Goal: Task Accomplishment & Management: Use online tool/utility

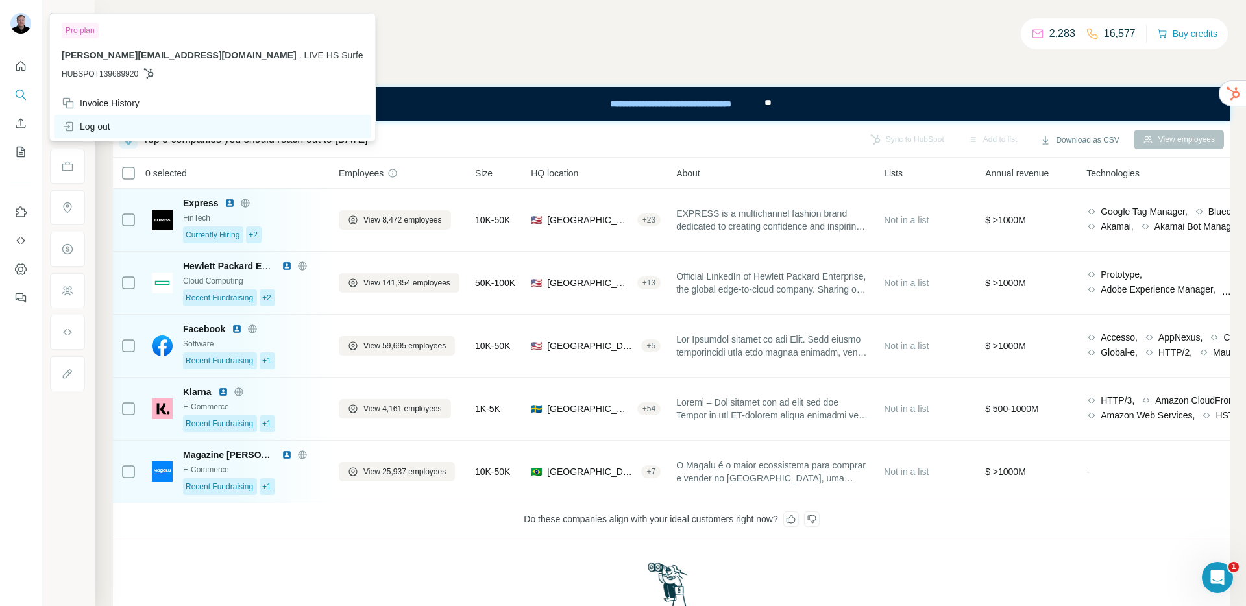
click at [107, 127] on div "Log out" at bounding box center [86, 126] width 49 height 13
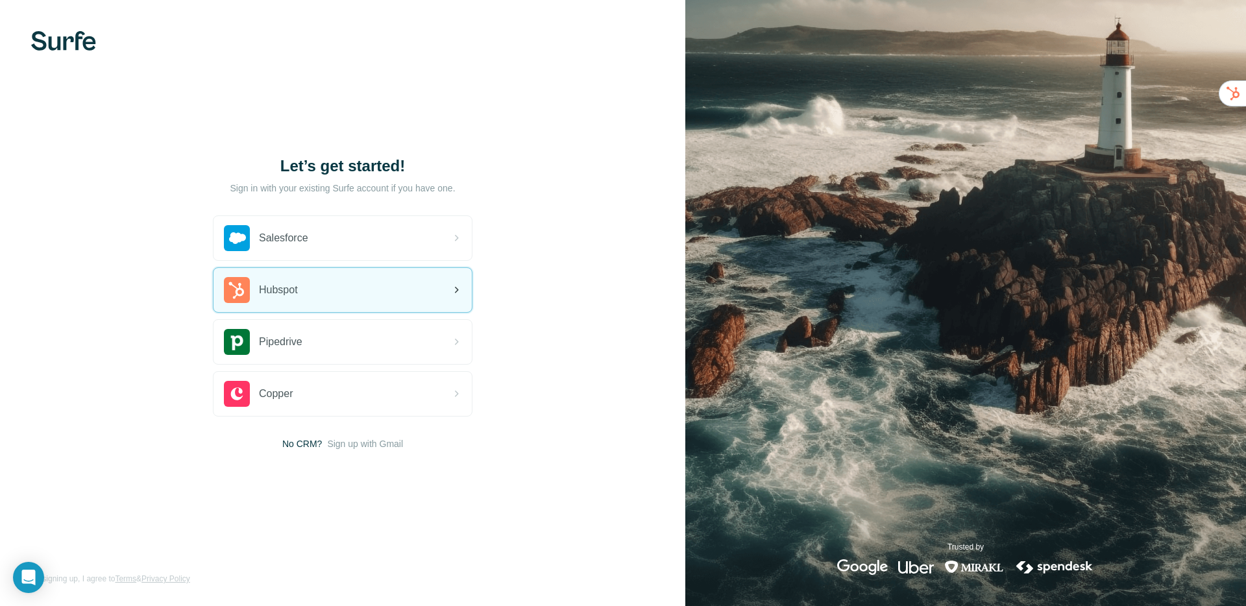
click at [275, 277] on div "Hubspot" at bounding box center [261, 290] width 74 height 26
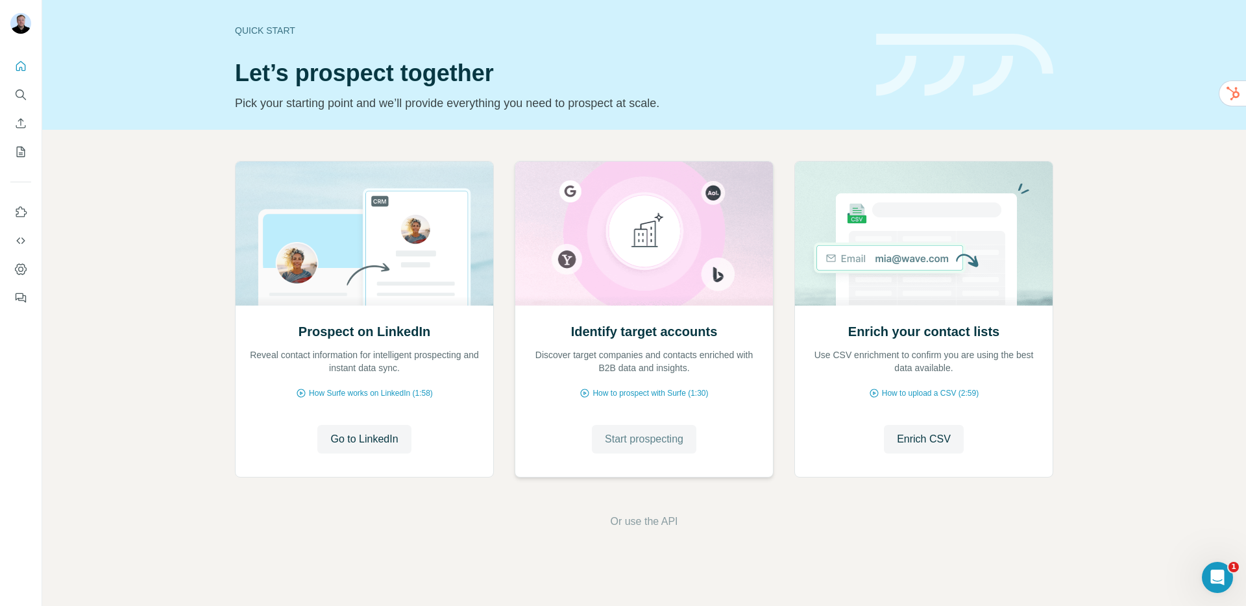
click at [640, 432] on span "Start prospecting" at bounding box center [644, 440] width 79 height 16
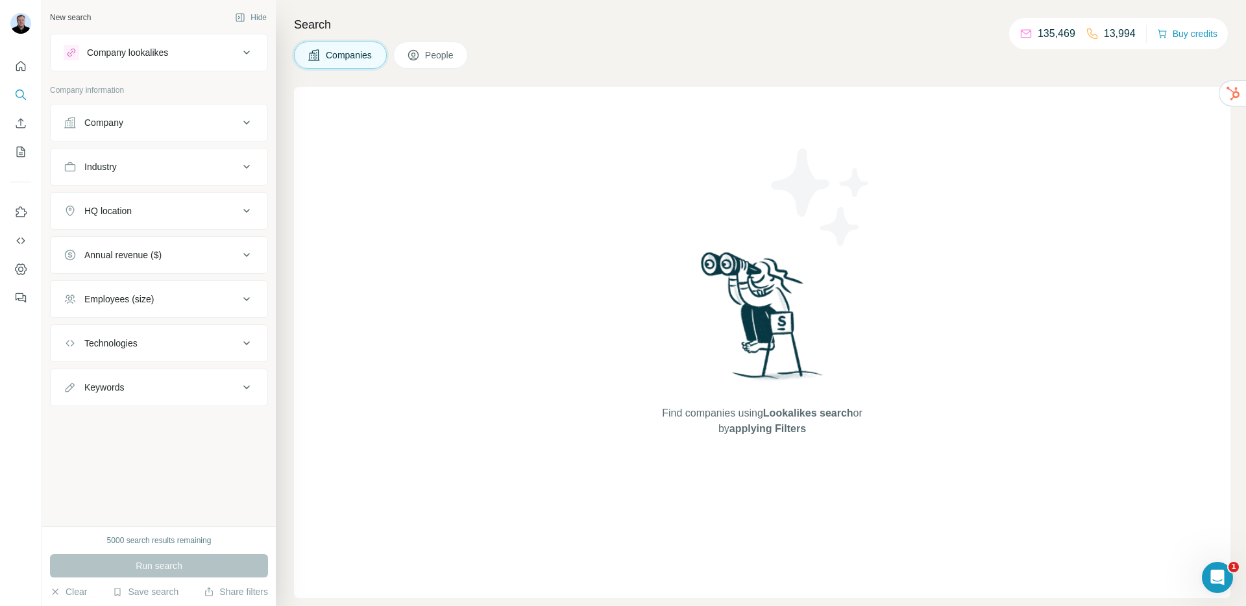
click at [176, 53] on div "Company lookalikes" at bounding box center [151, 53] width 175 height 16
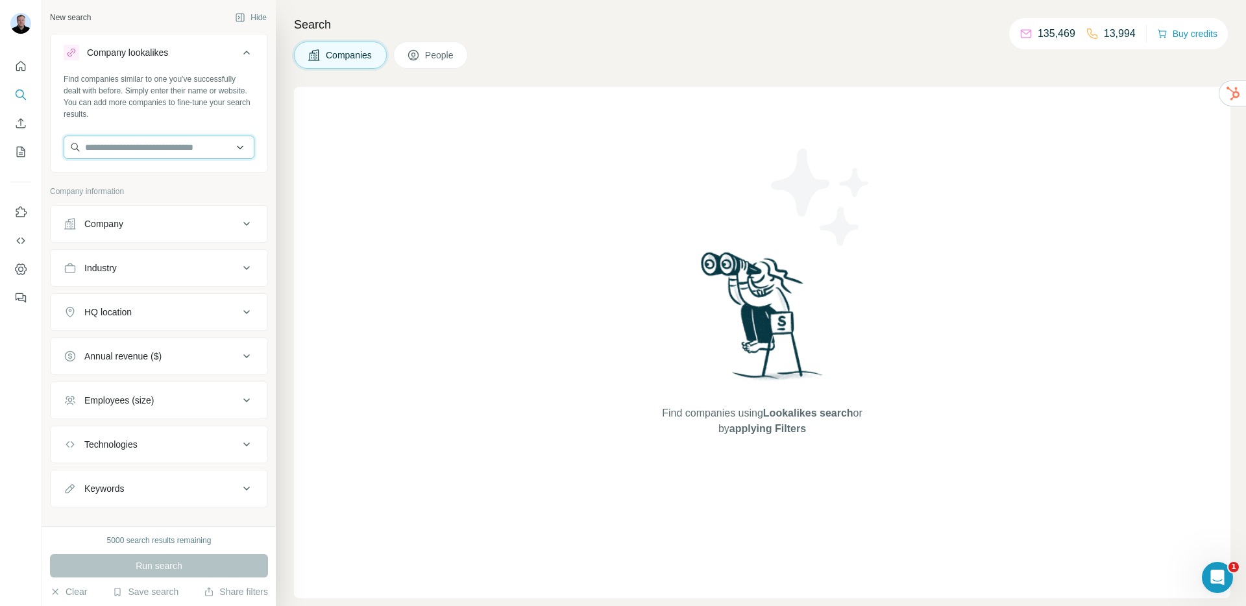
click at [164, 149] on input "text" at bounding box center [159, 147] width 191 height 23
click at [191, 203] on div "Company information" at bounding box center [159, 195] width 218 height 19
click at [166, 275] on button "Industry" at bounding box center [159, 267] width 217 height 31
click at [170, 274] on div "Industry" at bounding box center [151, 268] width 175 height 13
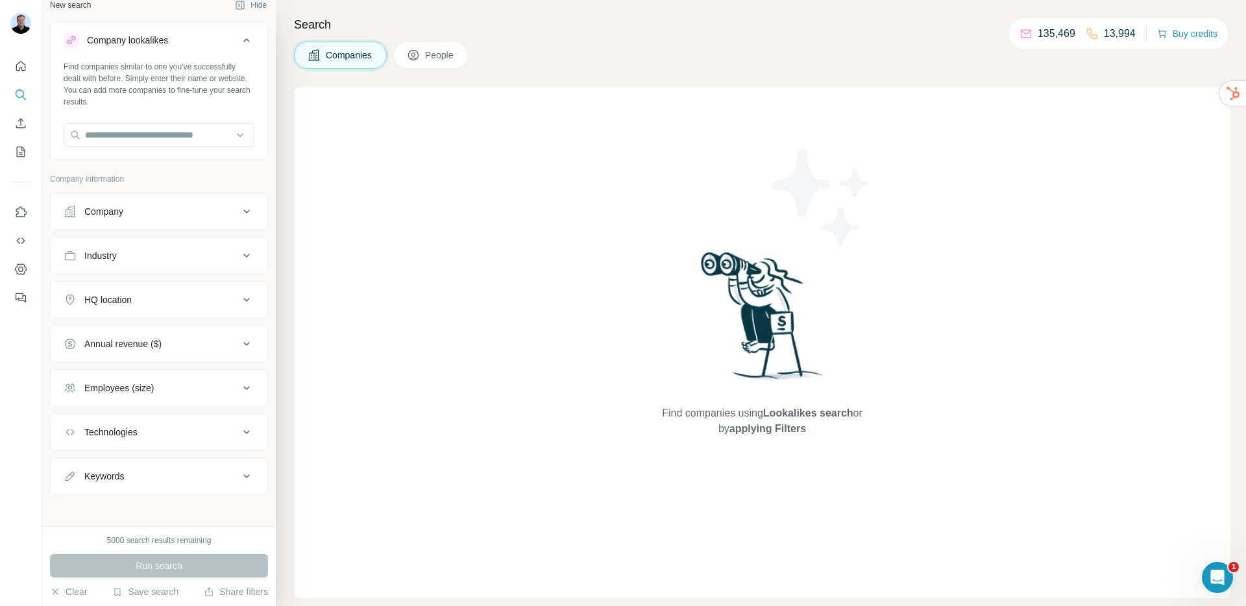
scroll to position [10, 0]
drag, startPoint x: 182, startPoint y: 258, endPoint x: 178, endPoint y: 263, distance: 6.7
click at [181, 258] on div "Industry" at bounding box center [151, 258] width 175 height 13
click at [157, 293] on input at bounding box center [152, 291] width 160 height 14
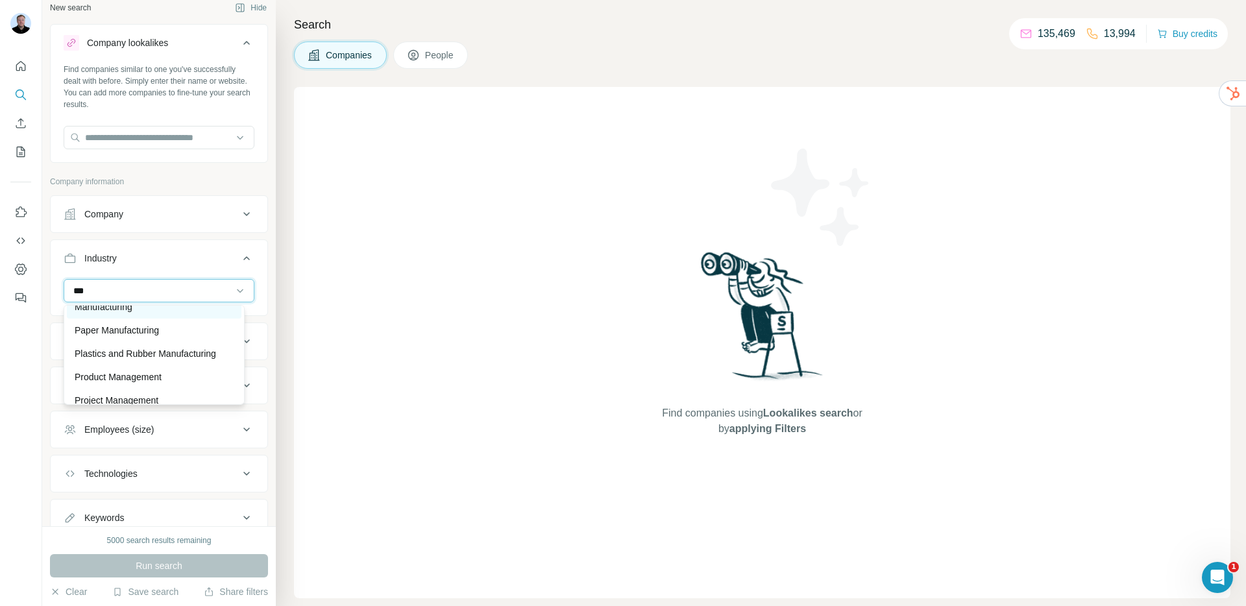
type input "***"
click at [138, 313] on div "Manufacturing" at bounding box center [154, 306] width 159 height 13
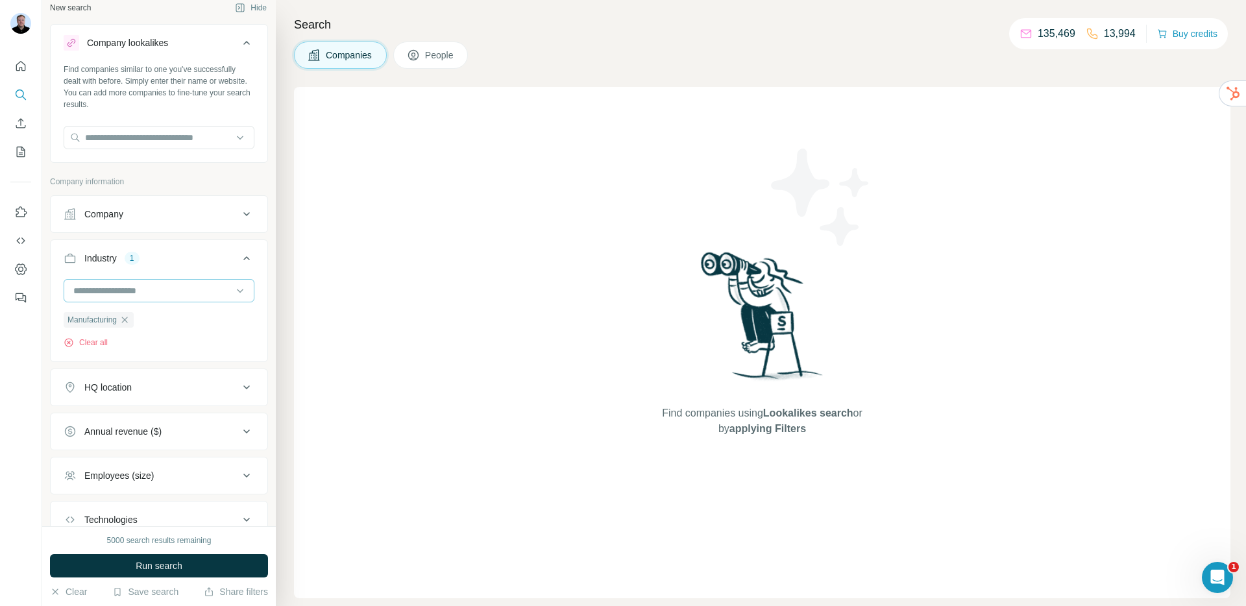
click at [128, 296] on input at bounding box center [152, 291] width 160 height 14
click at [123, 289] on input at bounding box center [152, 291] width 160 height 14
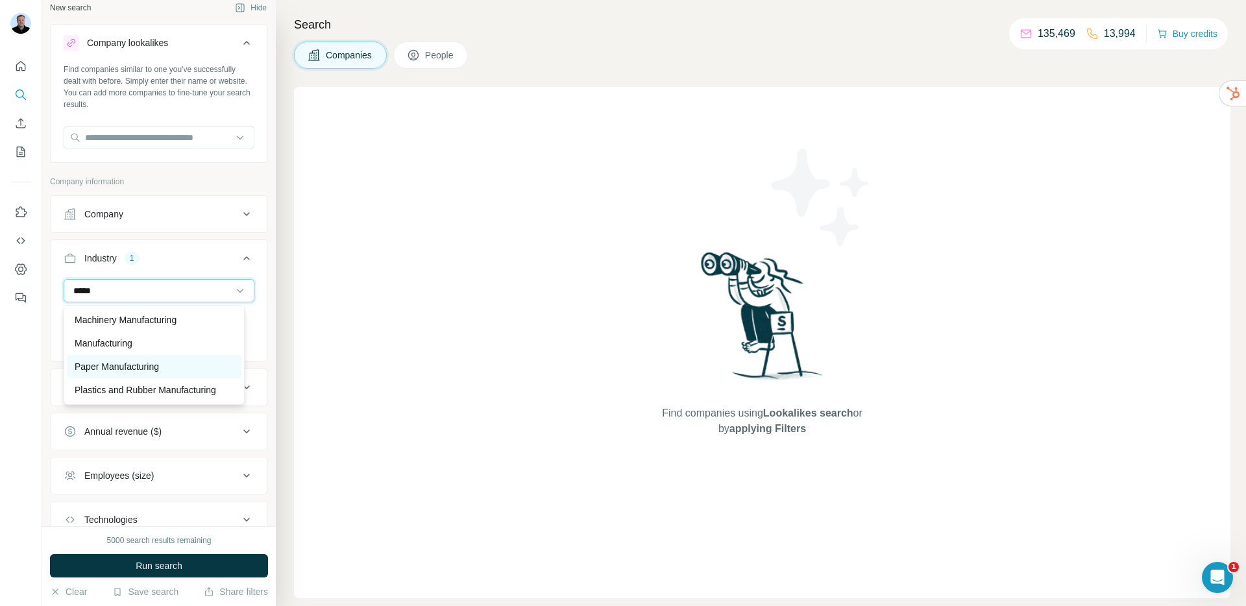
type input "*****"
click at [109, 360] on p "Paper Manufacturing" at bounding box center [117, 366] width 84 height 13
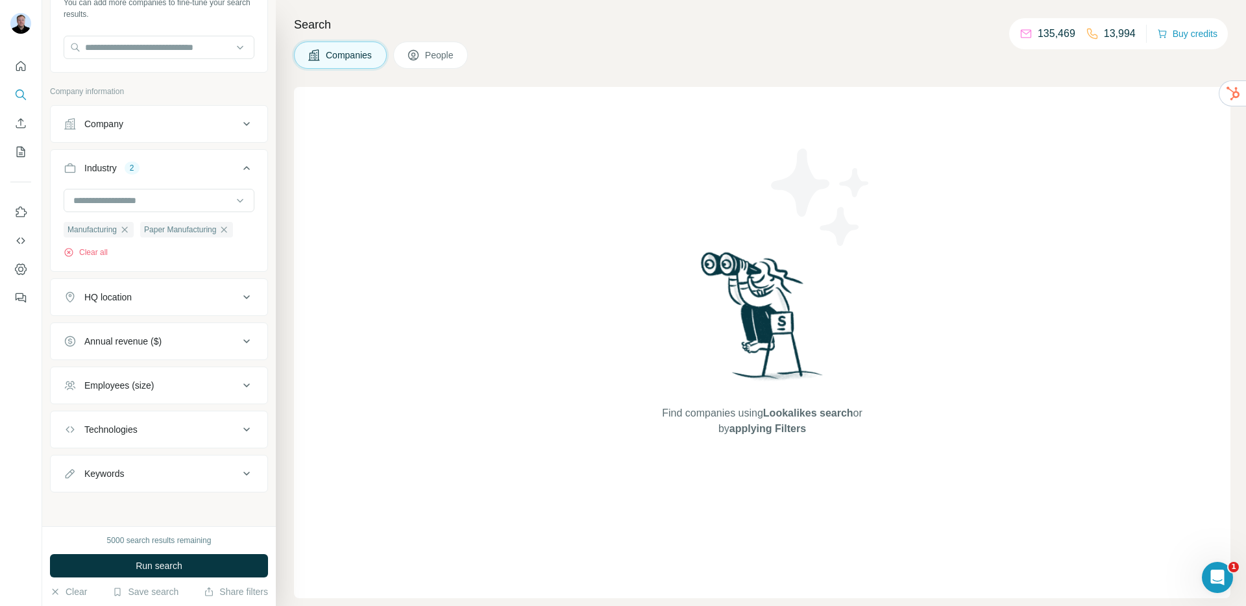
scroll to position [103, 0]
click at [143, 346] on button "Annual revenue ($)" at bounding box center [159, 338] width 217 height 31
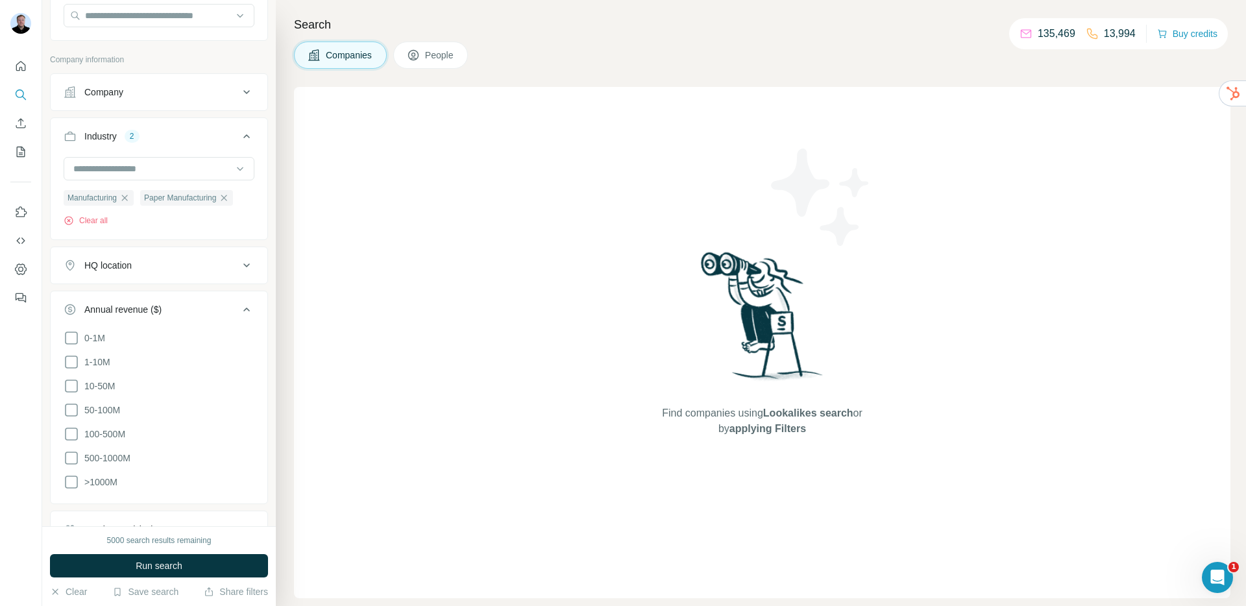
scroll to position [204, 0]
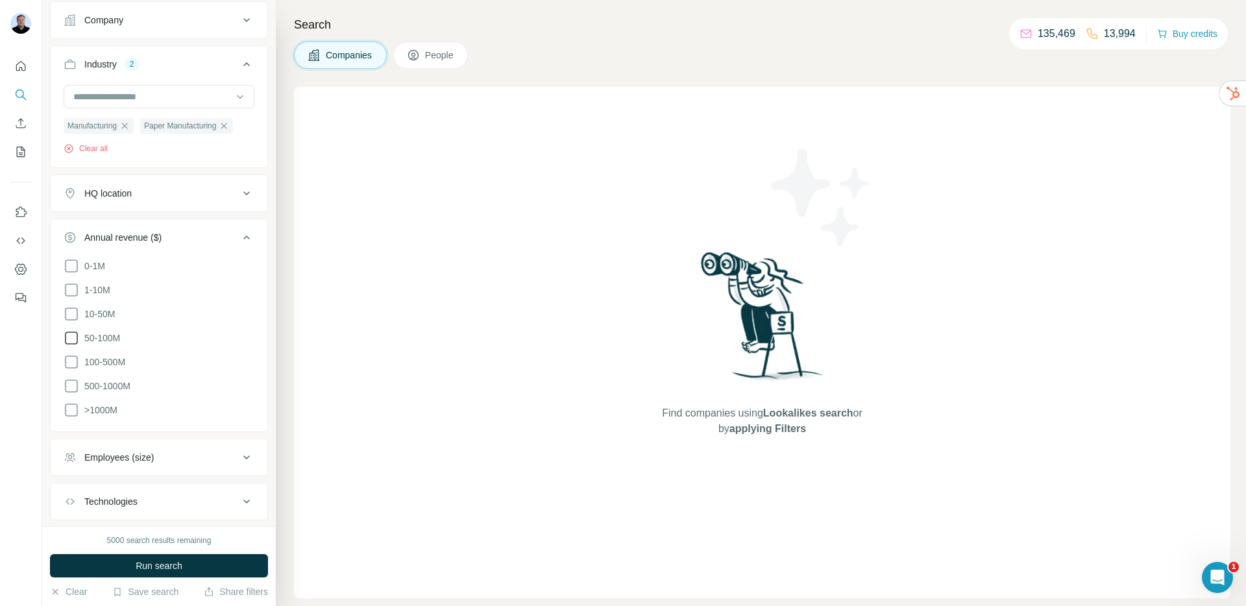
click at [75, 338] on icon at bounding box center [72, 338] width 16 height 16
click at [73, 365] on icon at bounding box center [72, 362] width 16 height 16
click at [72, 382] on icon at bounding box center [72, 386] width 16 height 16
click at [68, 408] on icon at bounding box center [72, 410] width 16 height 16
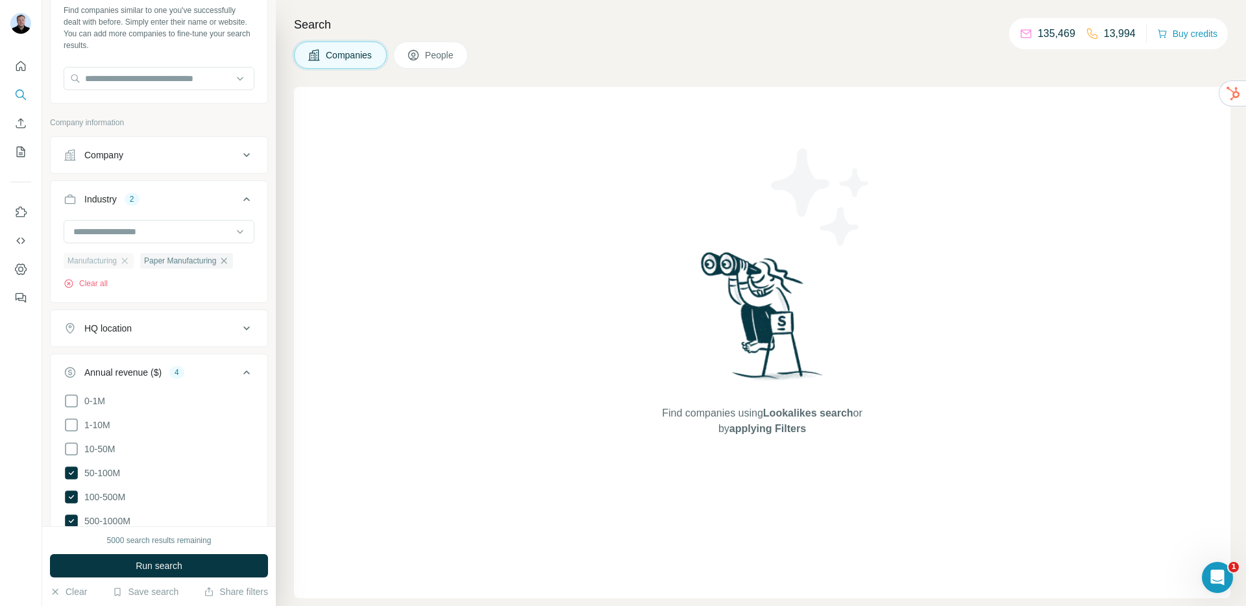
scroll to position [62, 0]
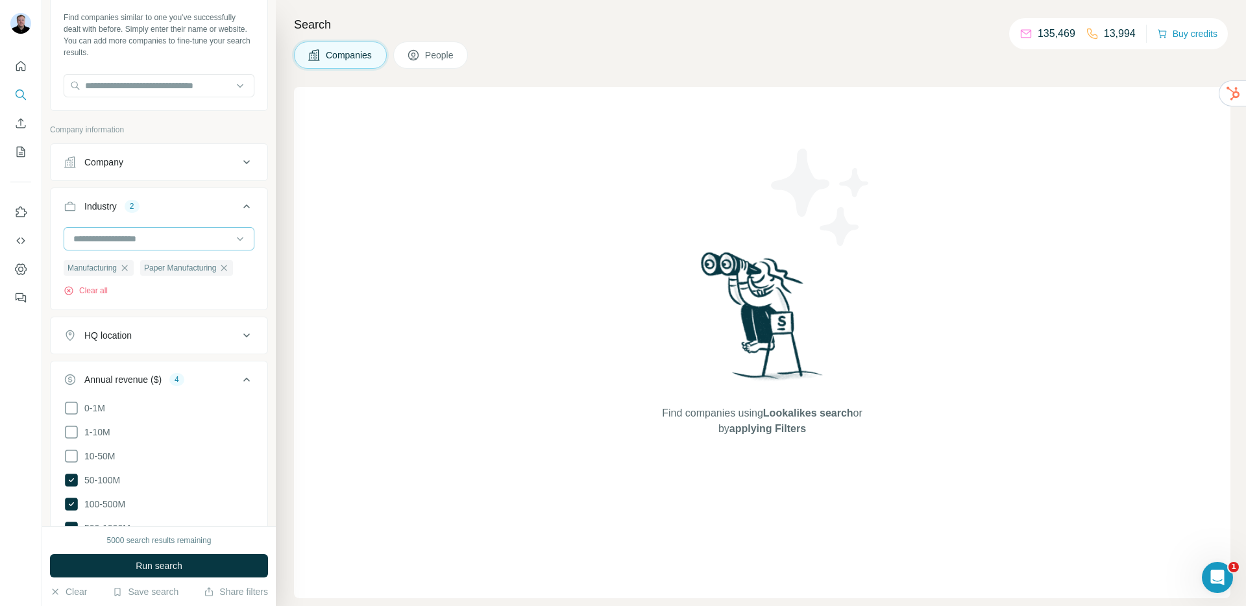
click at [158, 238] on input at bounding box center [152, 239] width 160 height 14
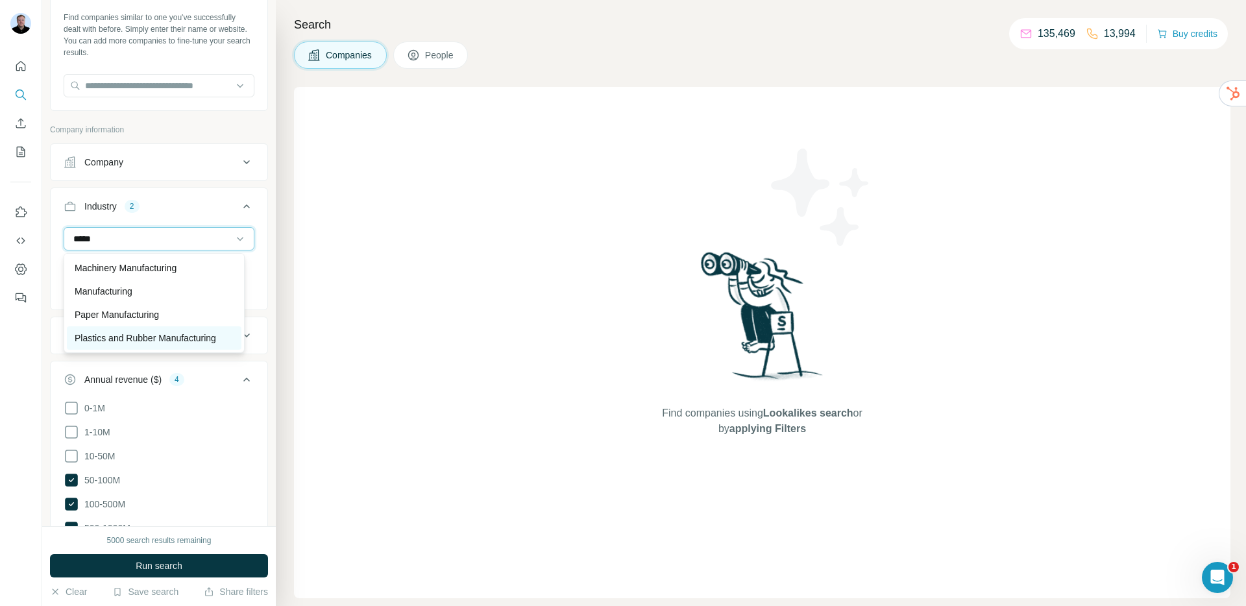
type input "*****"
click at [173, 332] on p "Plastics and Rubber Manufacturing" at bounding box center [145, 338] width 141 height 13
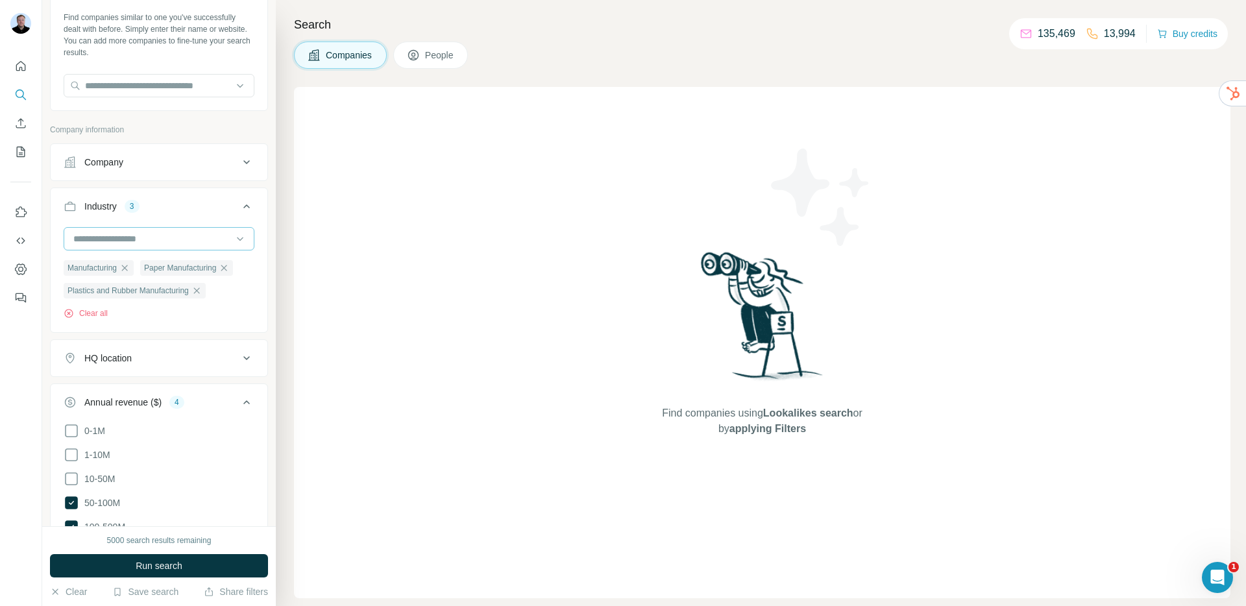
click at [130, 239] on input at bounding box center [152, 239] width 160 height 14
type input "*****"
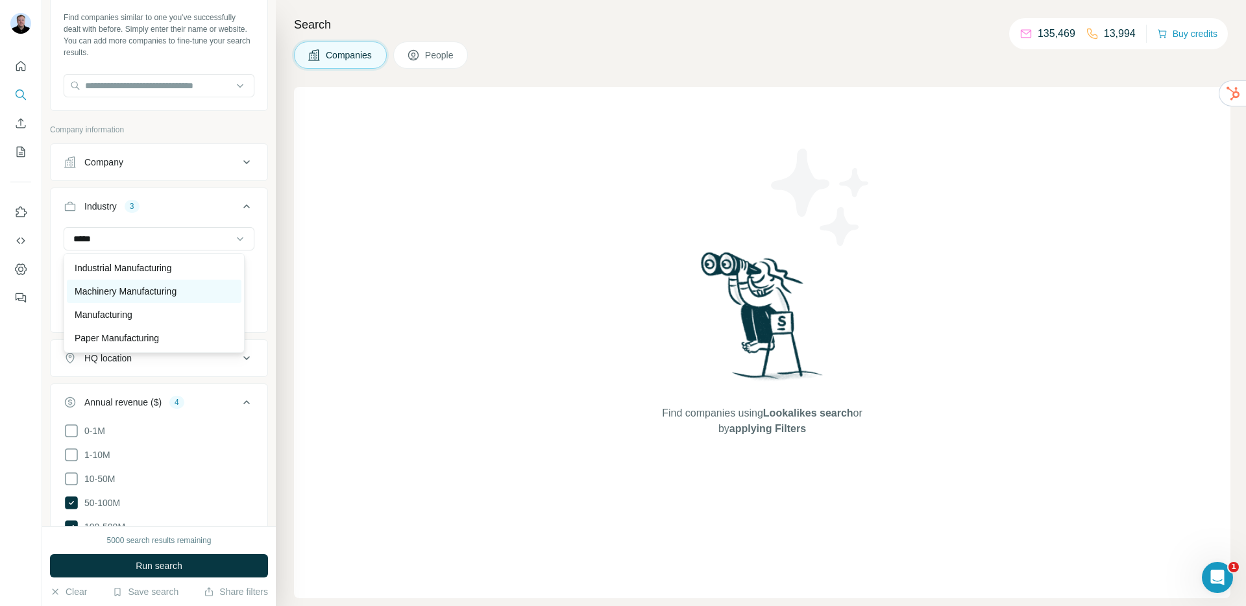
click at [145, 297] on p "Machinery Manufacturing" at bounding box center [126, 291] width 102 height 13
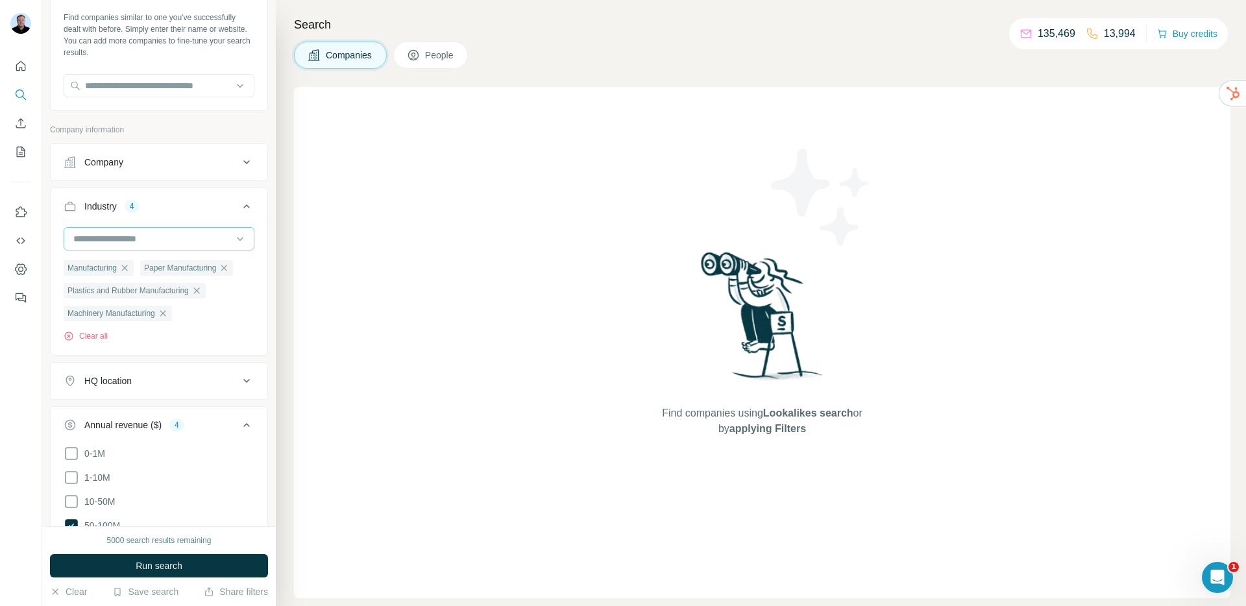
click at [169, 248] on div at bounding box center [152, 239] width 160 height 22
click at [169, 247] on div at bounding box center [152, 239] width 160 height 22
type input "*****"
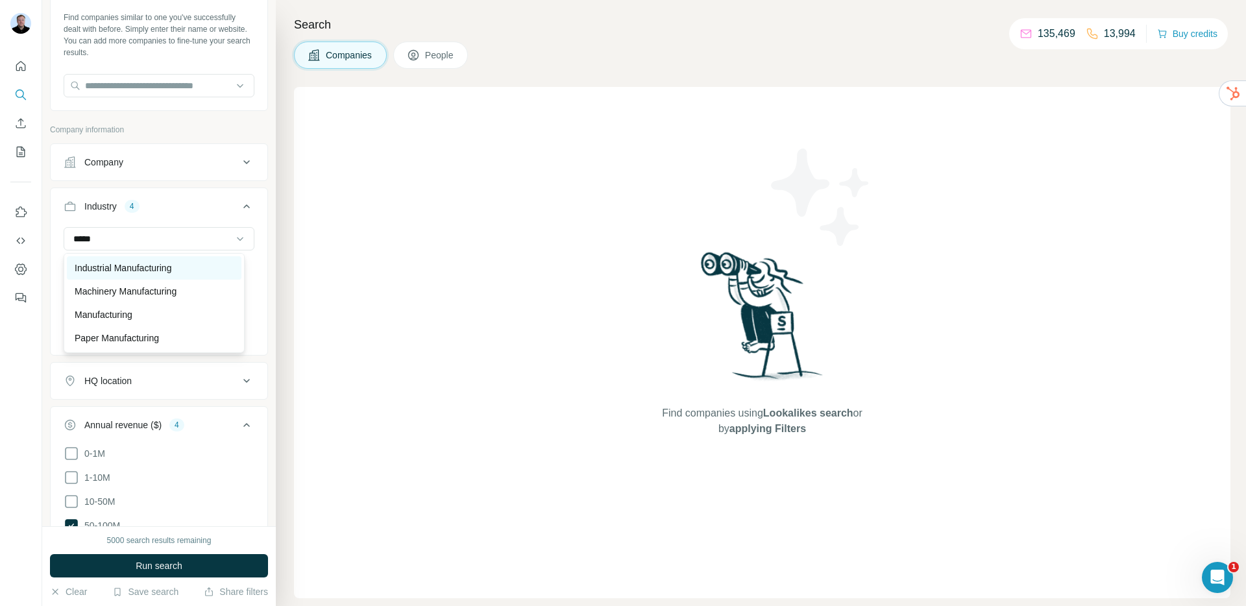
click at [168, 275] on div "Industrial Manufacturing" at bounding box center [154, 267] width 175 height 23
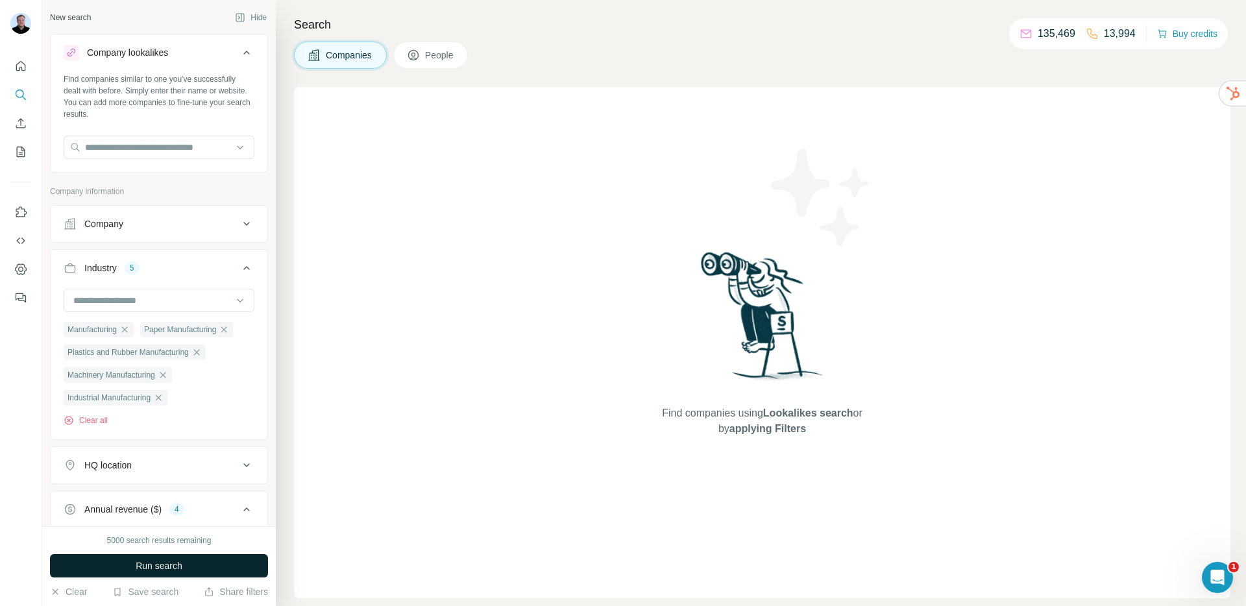
click at [217, 563] on button "Run search" at bounding box center [159, 565] width 218 height 23
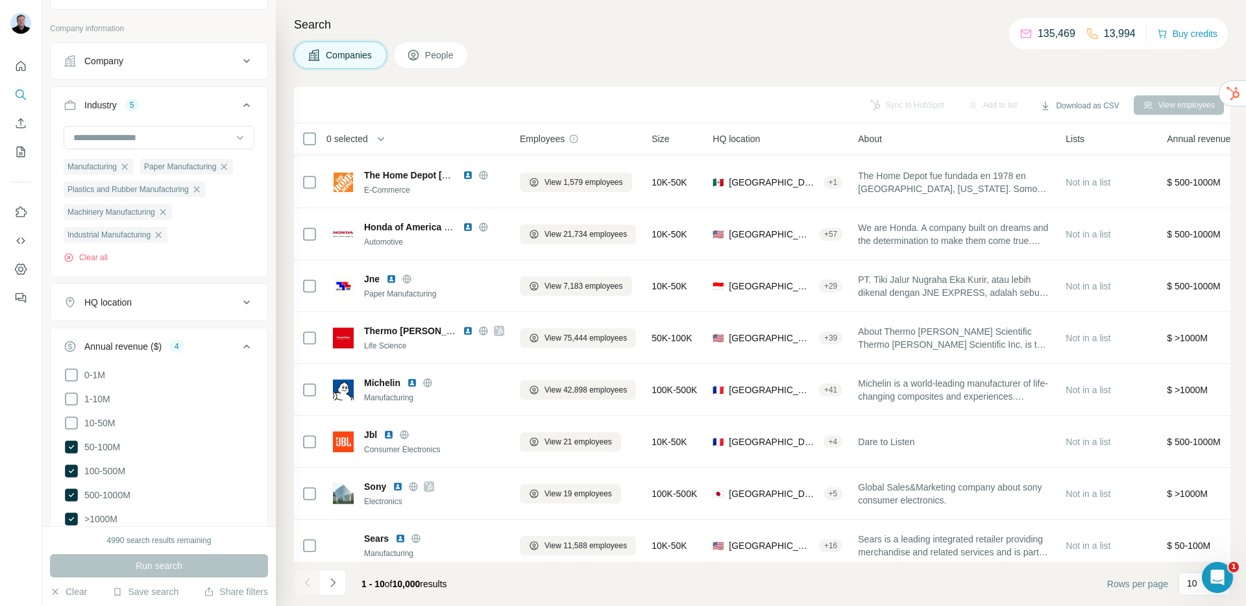
scroll to position [158, 0]
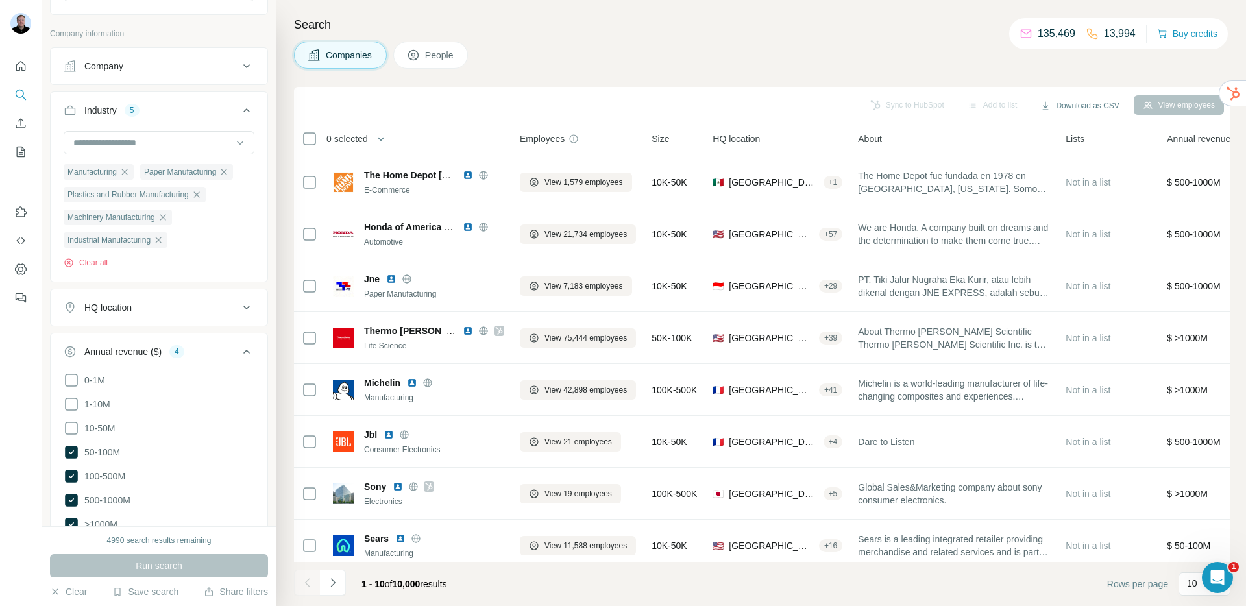
click at [439, 60] on span "People" at bounding box center [440, 55] width 30 height 13
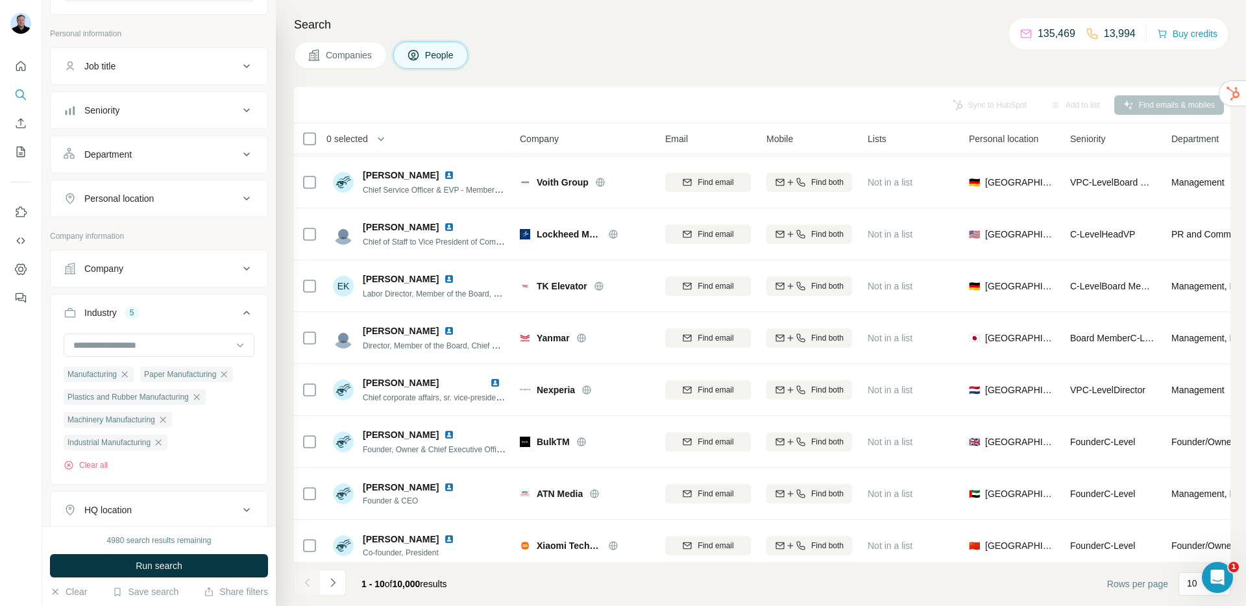
scroll to position [134, 0]
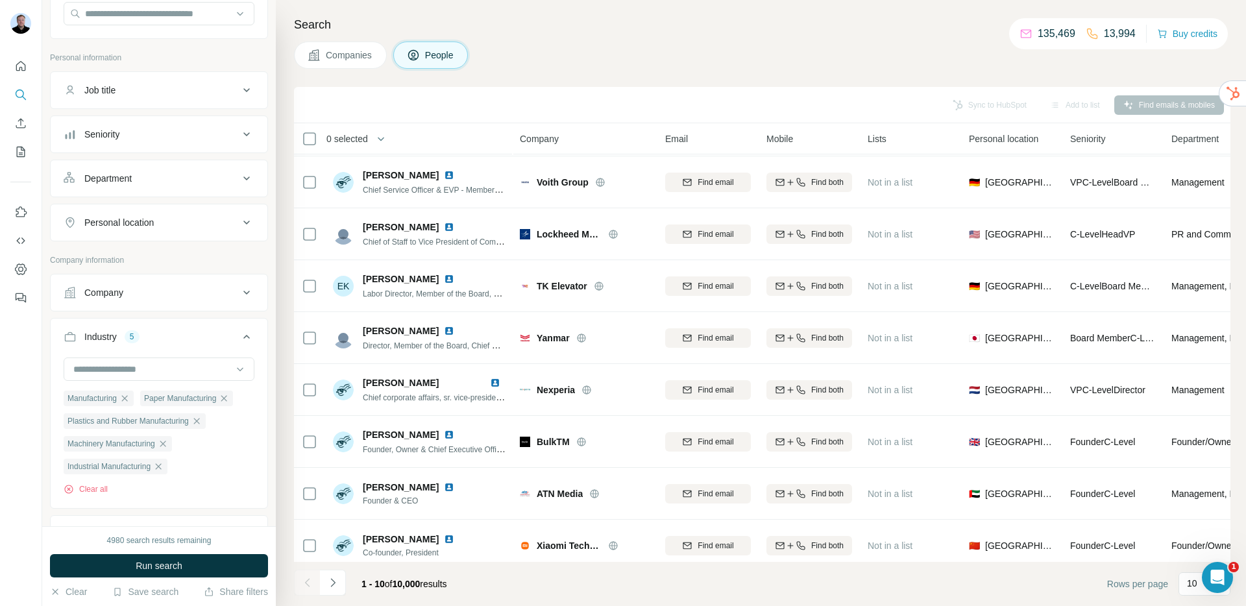
click at [144, 219] on div "Personal location" at bounding box center [118, 222] width 69 height 13
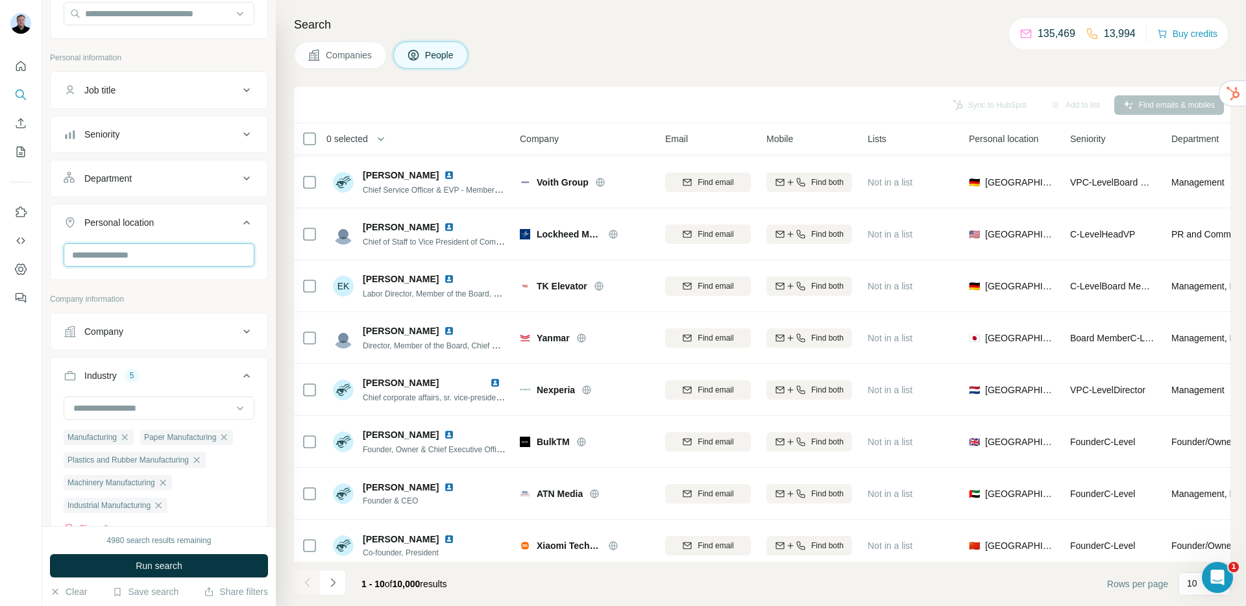
click at [157, 254] on input "text" at bounding box center [159, 254] width 191 height 23
type input "******"
click at [153, 324] on label "🇬🇧 United Kingdom" at bounding box center [129, 329] width 108 height 16
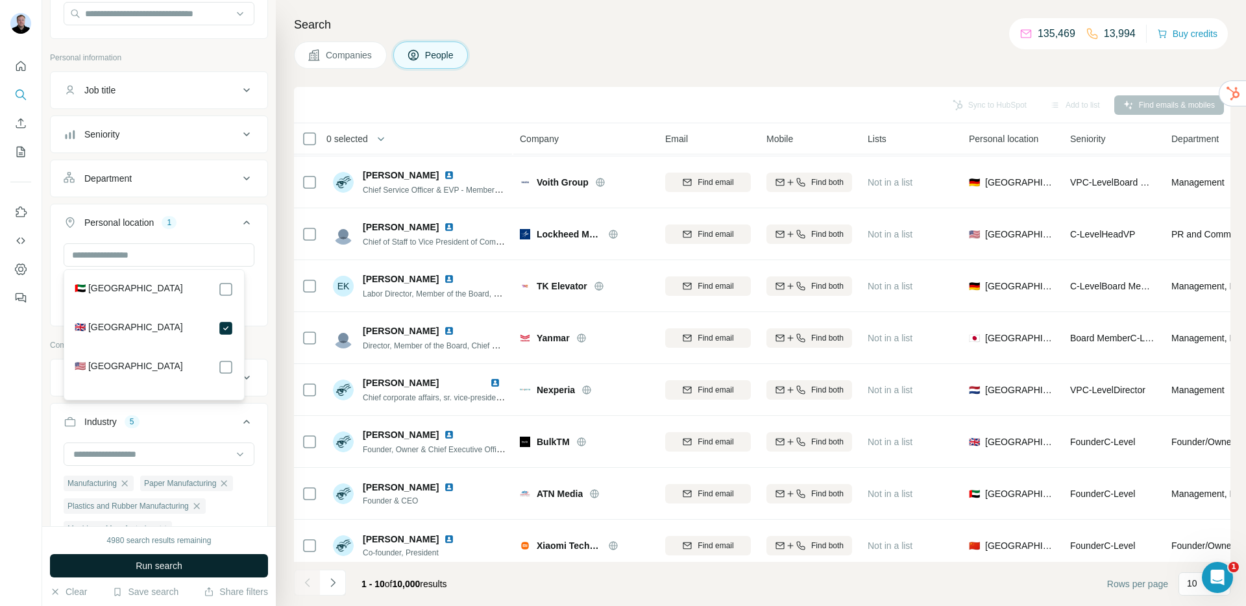
click at [193, 563] on button "Run search" at bounding box center [159, 565] width 218 height 23
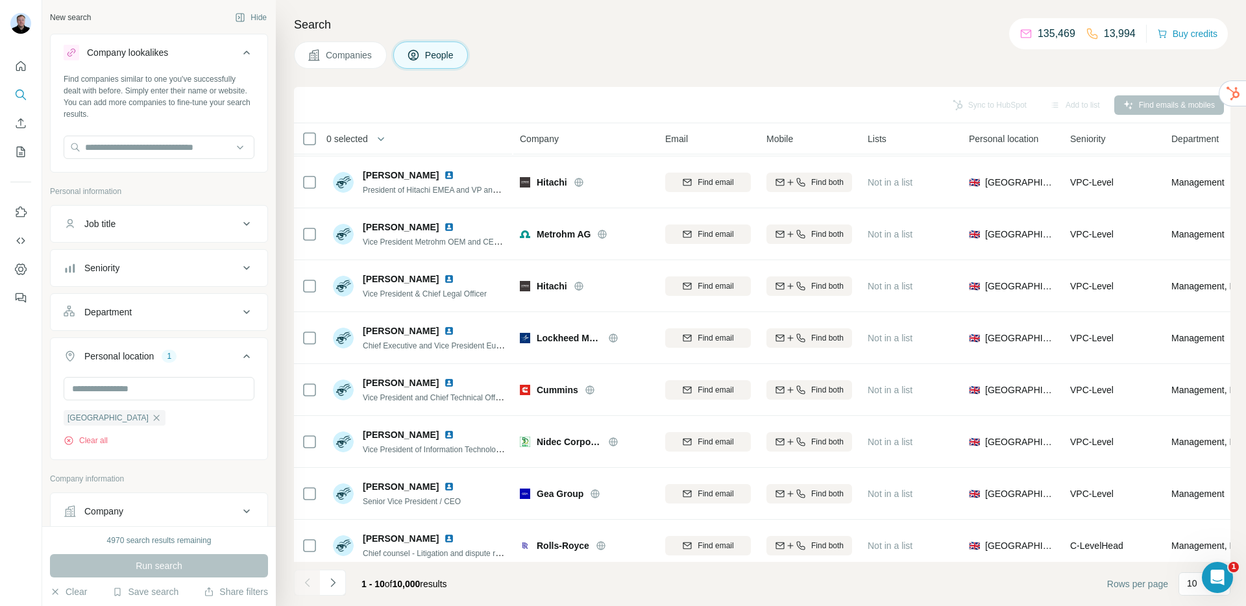
click at [155, 226] on div "Job title" at bounding box center [151, 223] width 175 height 13
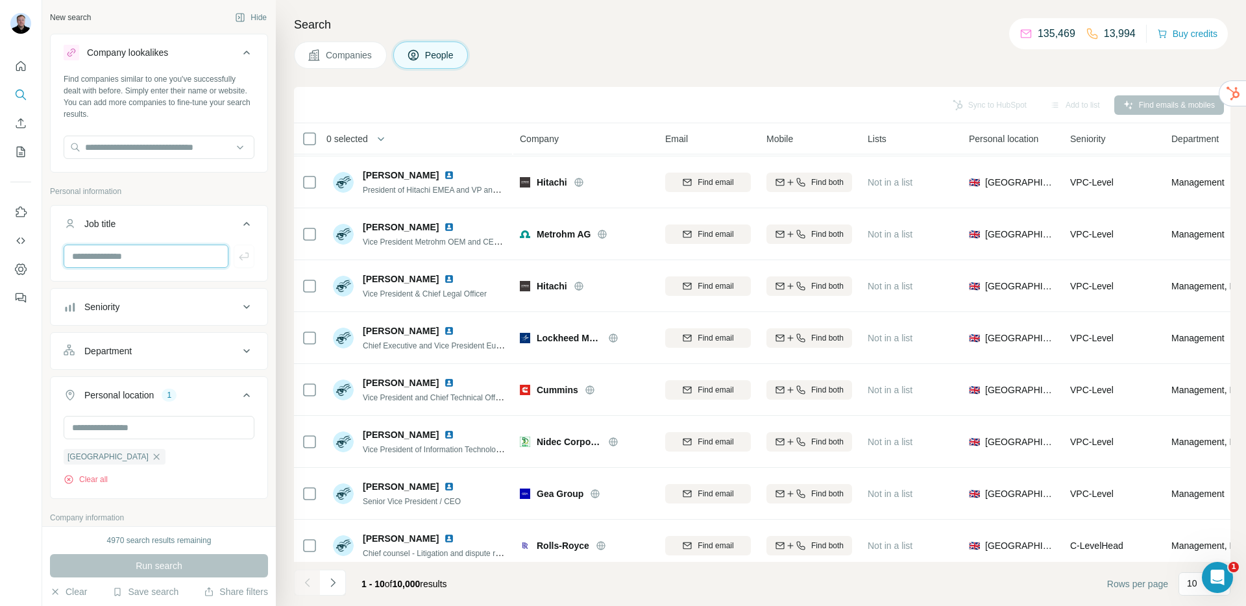
click at [147, 259] on input "text" at bounding box center [146, 256] width 165 height 23
type input "****"
click at [234, 263] on button "button" at bounding box center [244, 256] width 21 height 23
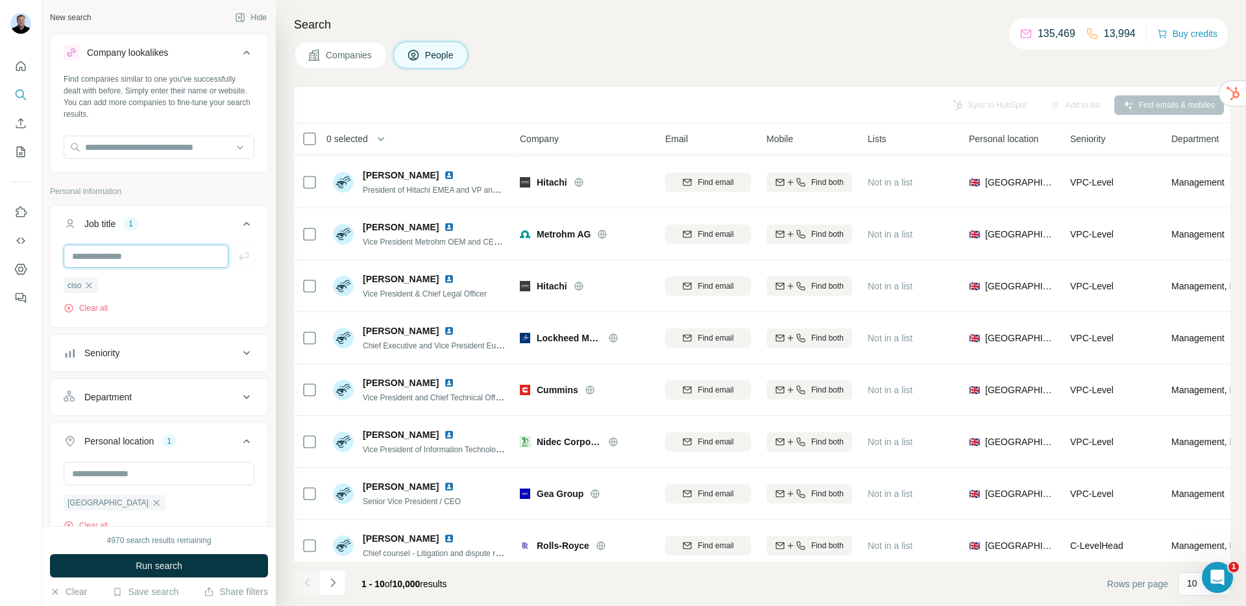
click at [160, 258] on input "text" at bounding box center [146, 256] width 165 height 23
type input "*****"
click at [238, 256] on icon "button" at bounding box center [244, 256] width 13 height 13
click at [211, 568] on button "Run search" at bounding box center [159, 565] width 218 height 23
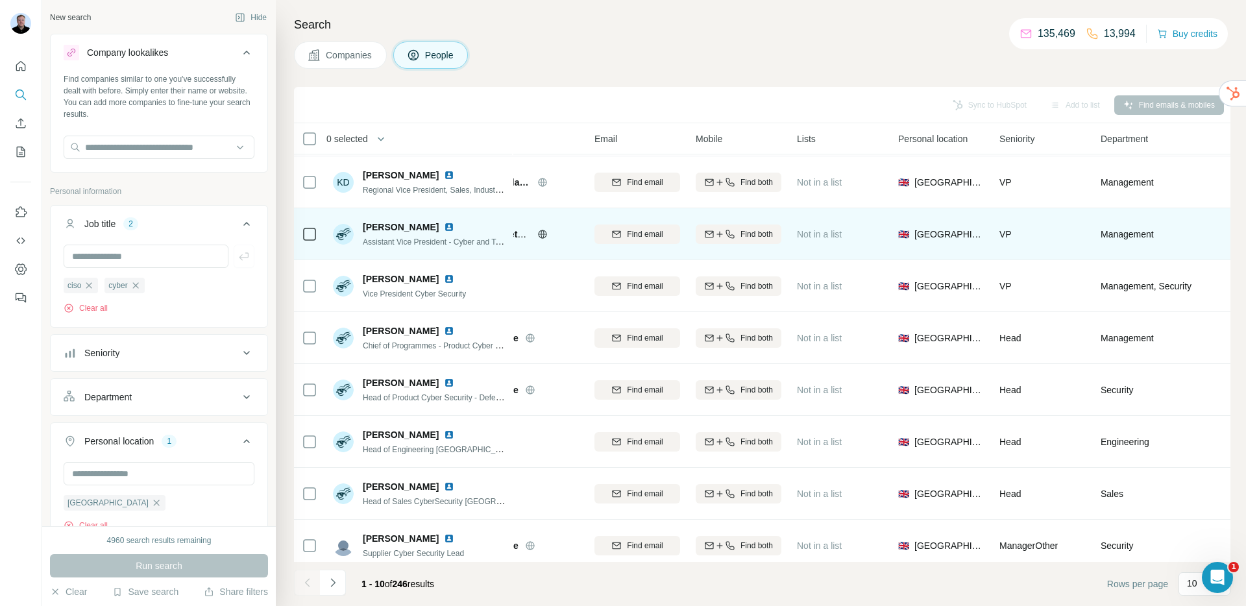
scroll to position [102, 0]
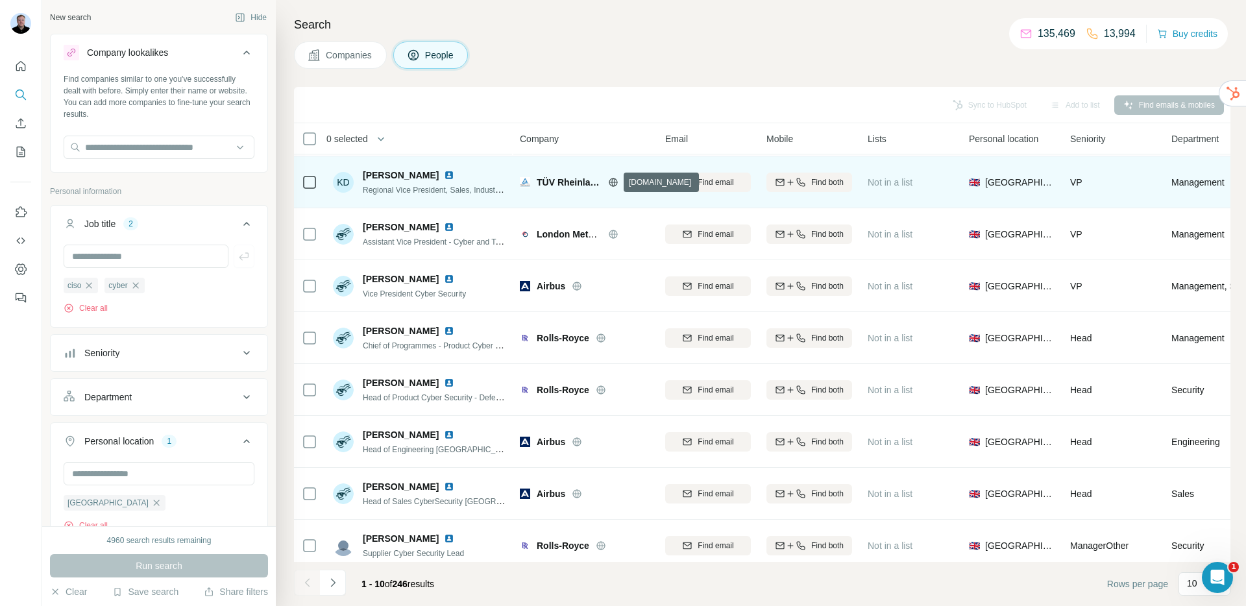
click at [611, 180] on icon at bounding box center [613, 182] width 10 height 10
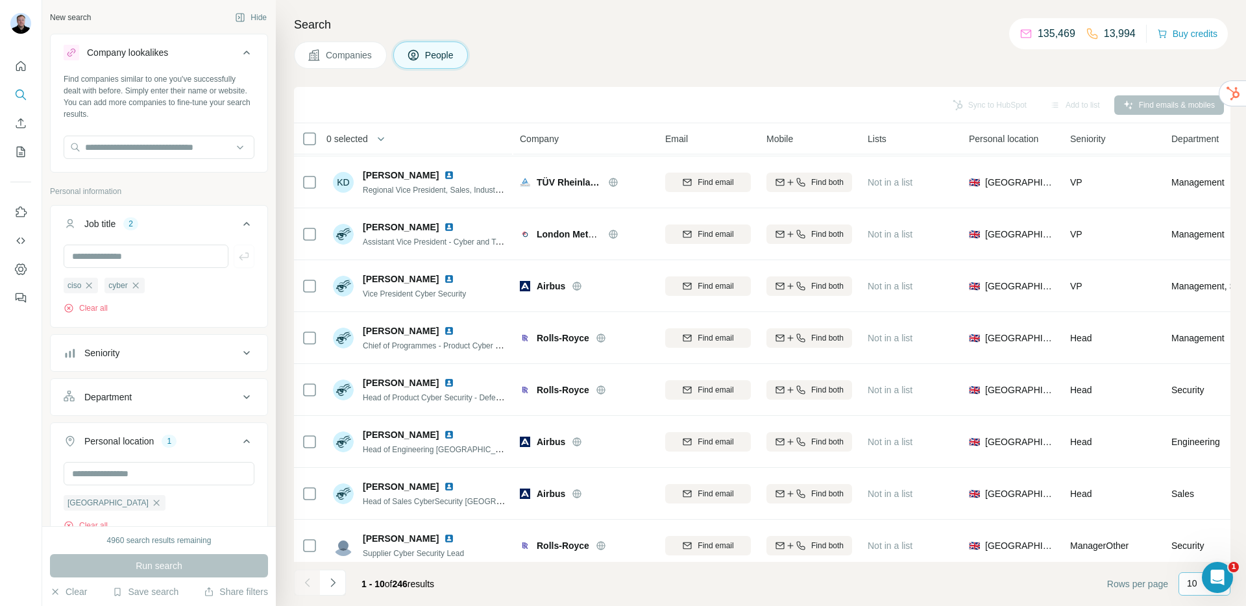
click at [1192, 587] on p "10" at bounding box center [1192, 583] width 10 height 13
click at [1197, 487] on p "60" at bounding box center [1195, 484] width 10 height 13
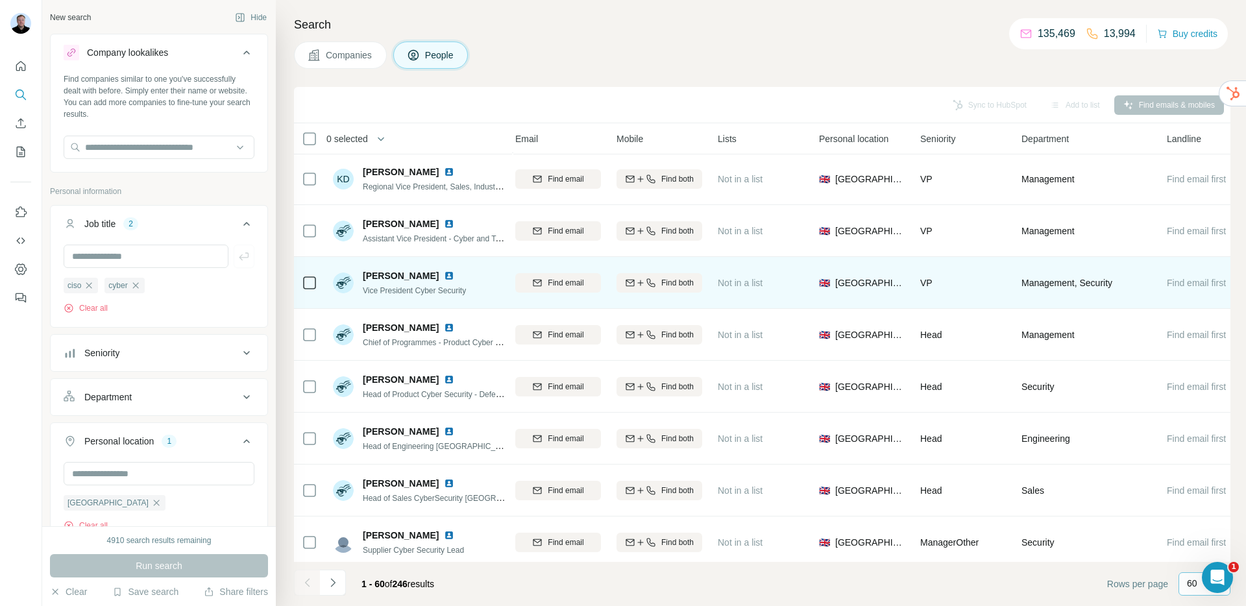
scroll to position [105, 187]
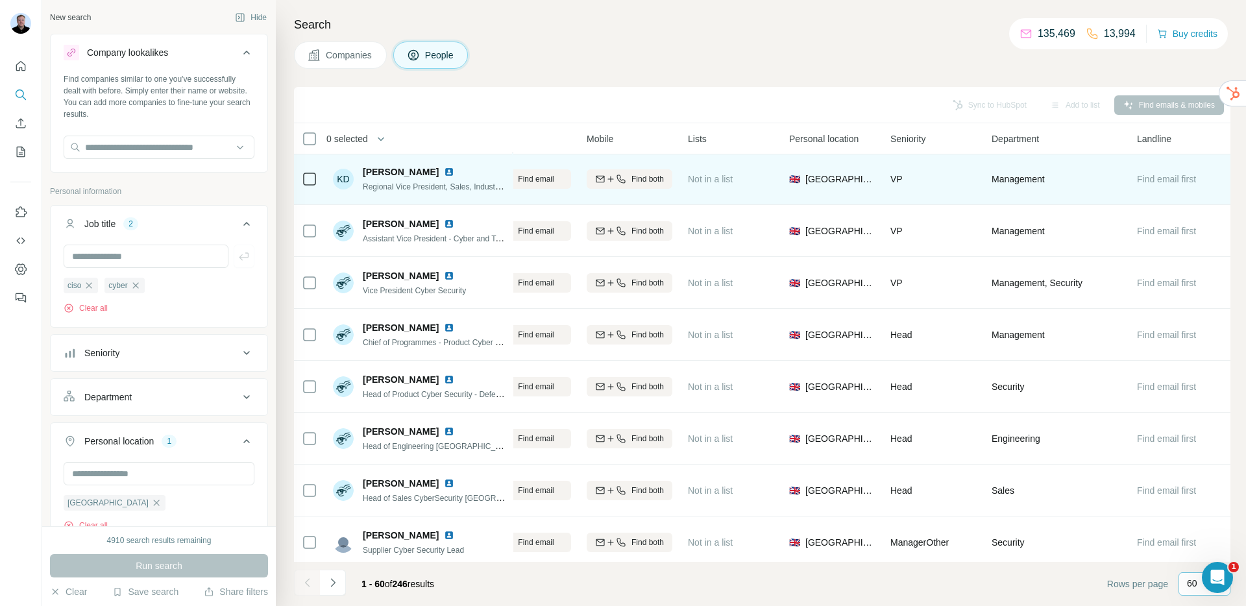
click at [1113, 182] on div "Management" at bounding box center [1057, 179] width 130 height 36
click at [1085, 187] on div "Management" at bounding box center [1057, 179] width 130 height 36
click at [1084, 187] on div "Management" at bounding box center [1057, 179] width 130 height 36
click at [731, 180] on div "Not in a list" at bounding box center [731, 179] width 86 height 36
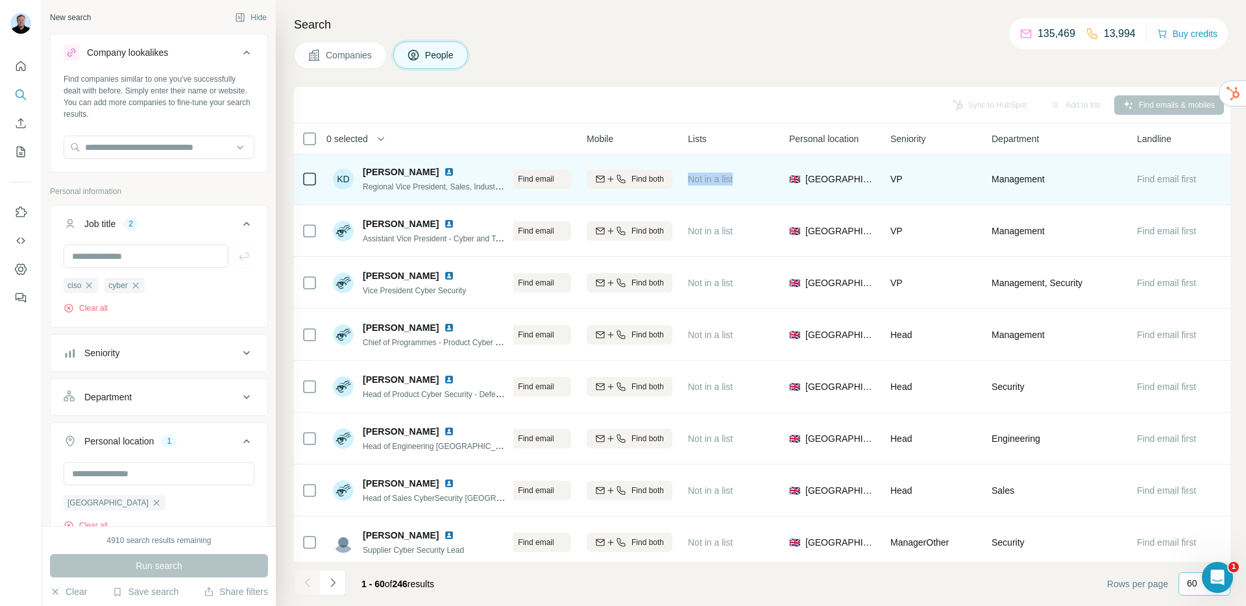
click at [735, 182] on div "Not in a list" at bounding box center [731, 179] width 86 height 36
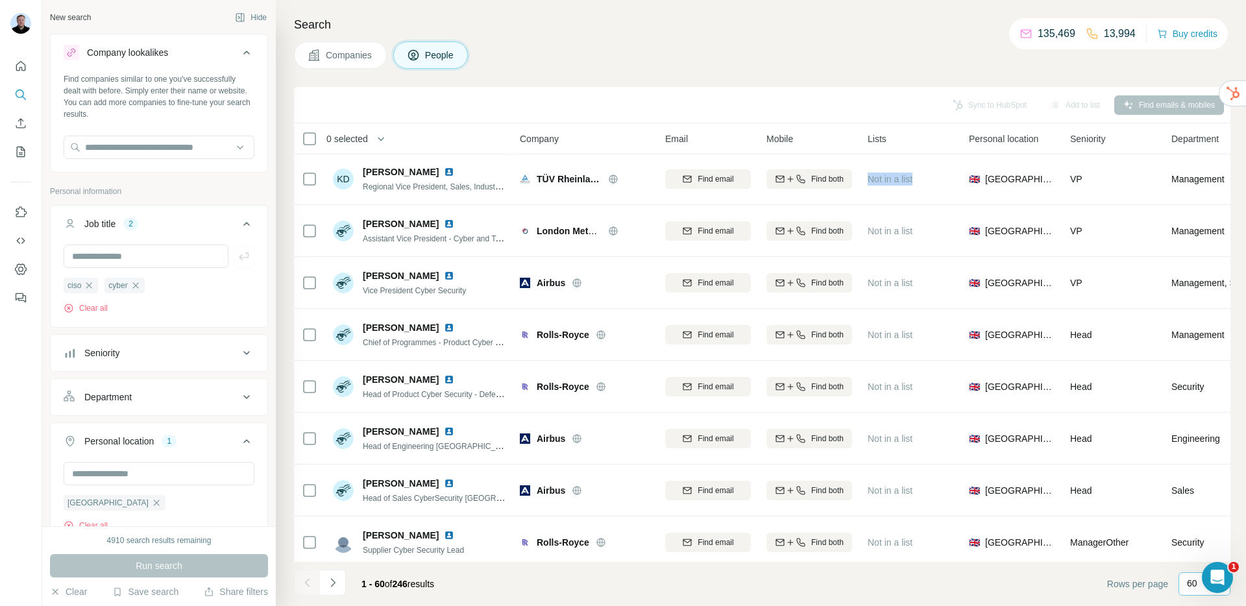
click at [331, 60] on span "Companies" at bounding box center [349, 55] width 47 height 13
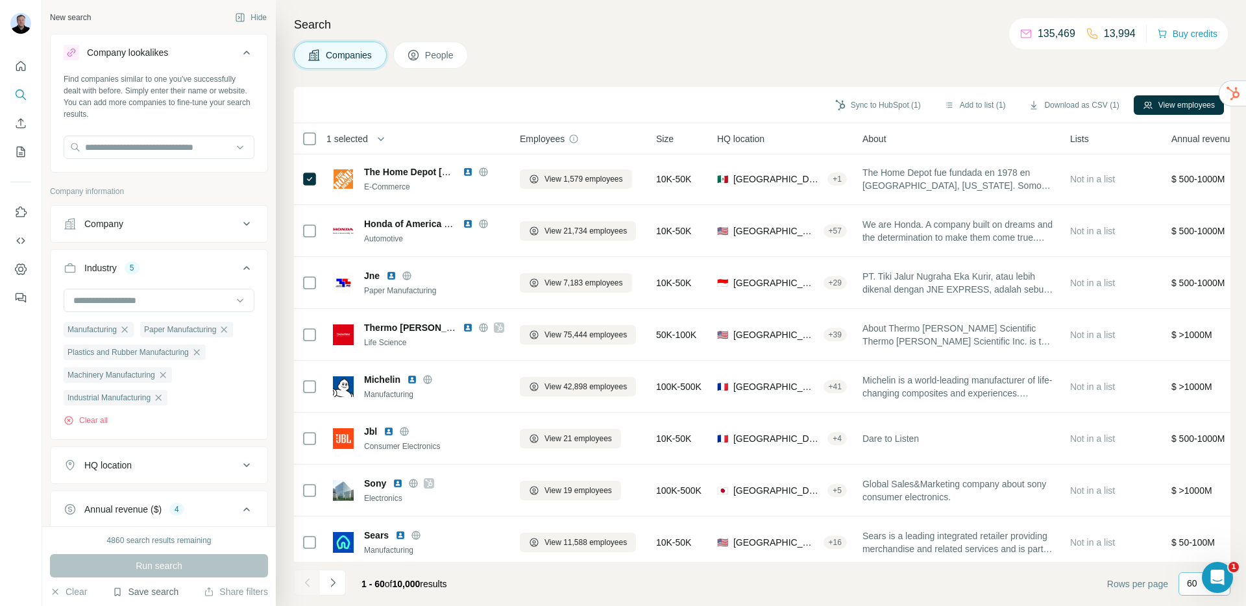
click at [145, 596] on button "Save search" at bounding box center [145, 591] width 66 height 13
click at [155, 544] on div "Save search" at bounding box center [182, 543] width 137 height 26
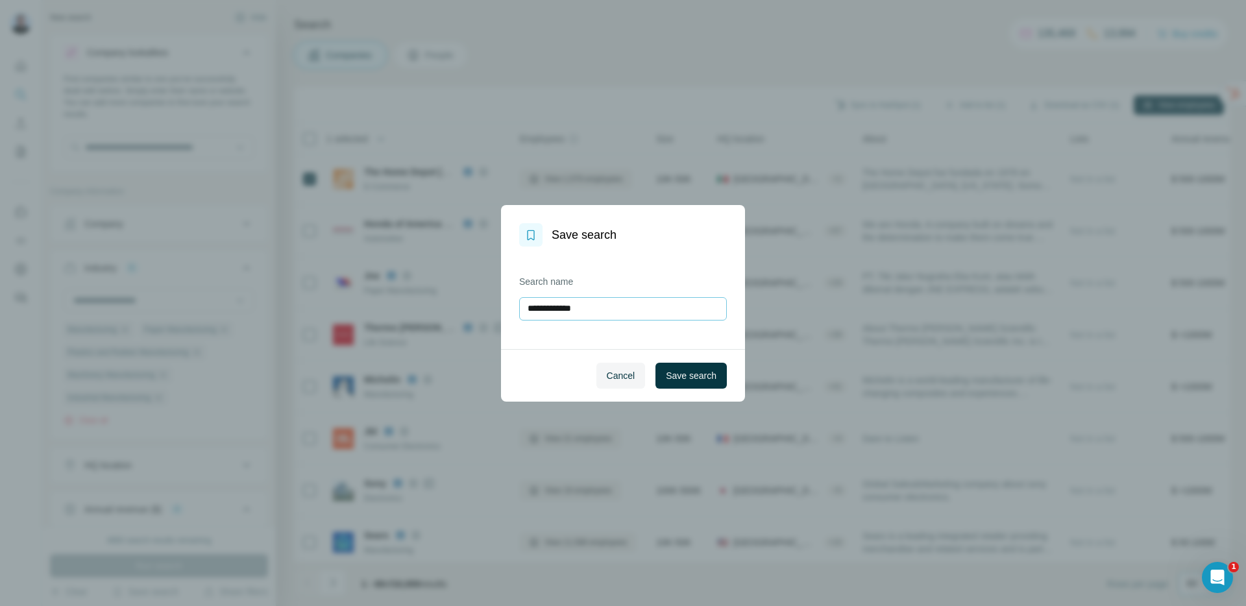
click at [567, 304] on input "**********" at bounding box center [623, 308] width 208 height 23
type input "**********"
click at [683, 378] on span "Save search" at bounding box center [691, 375] width 51 height 13
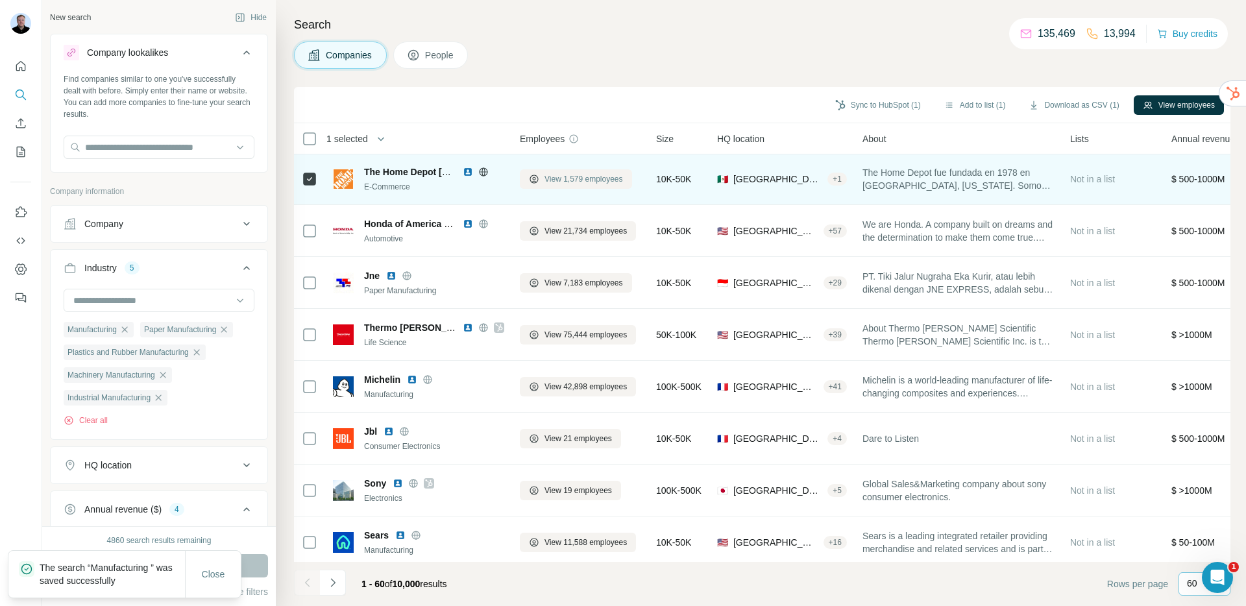
click at [563, 177] on span "View 1,579 employees" at bounding box center [583, 179] width 79 height 12
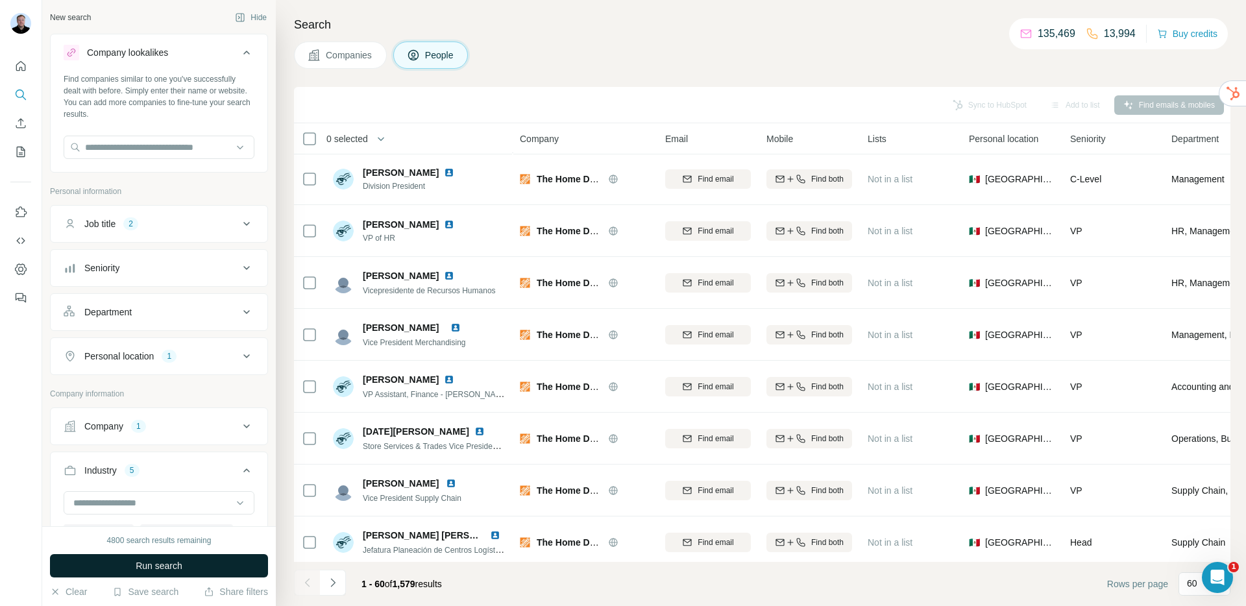
click at [132, 563] on button "Run search" at bounding box center [159, 565] width 218 height 23
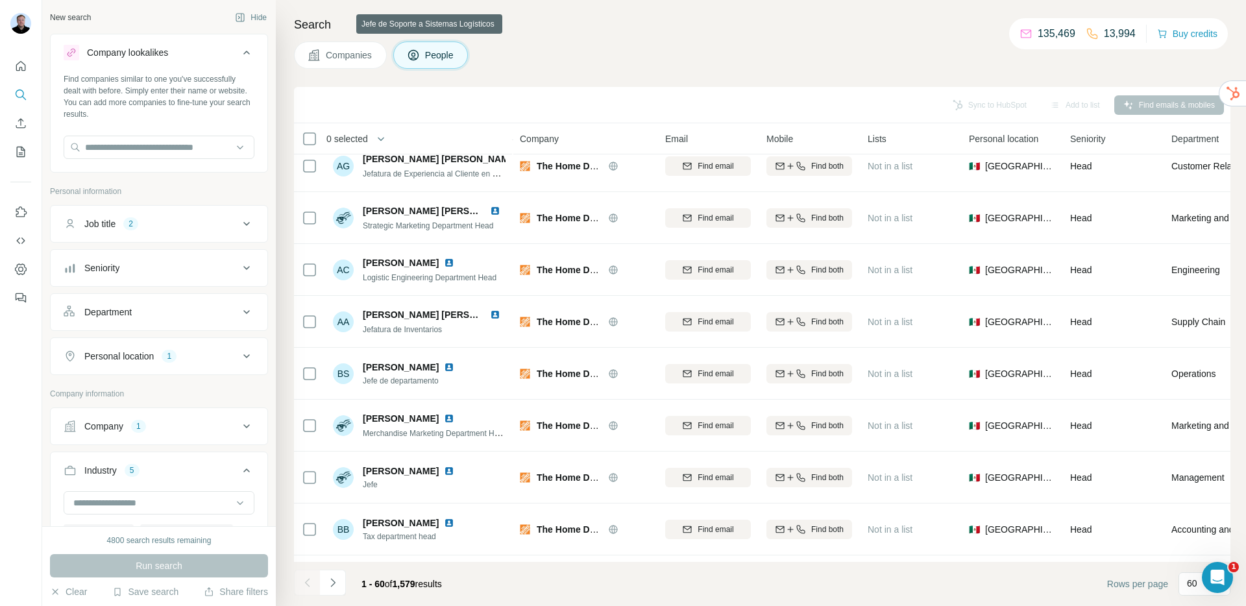
scroll to position [1002, 0]
click at [136, 594] on button "Save search" at bounding box center [145, 591] width 66 height 13
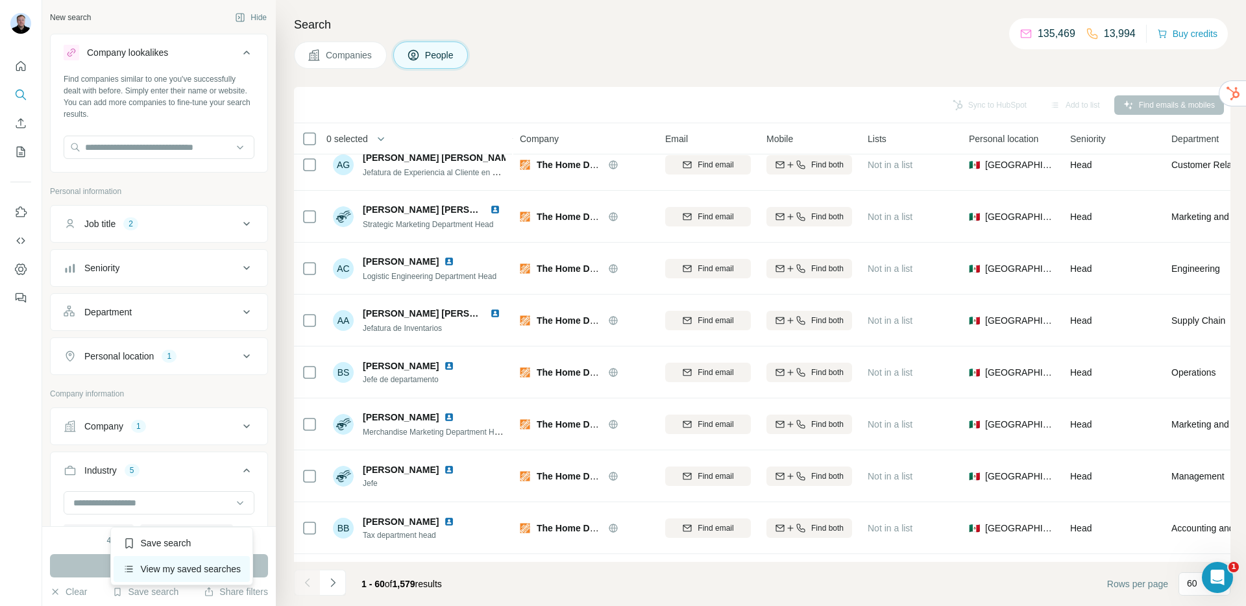
click at [149, 568] on div "View my saved searches" at bounding box center [182, 569] width 137 height 26
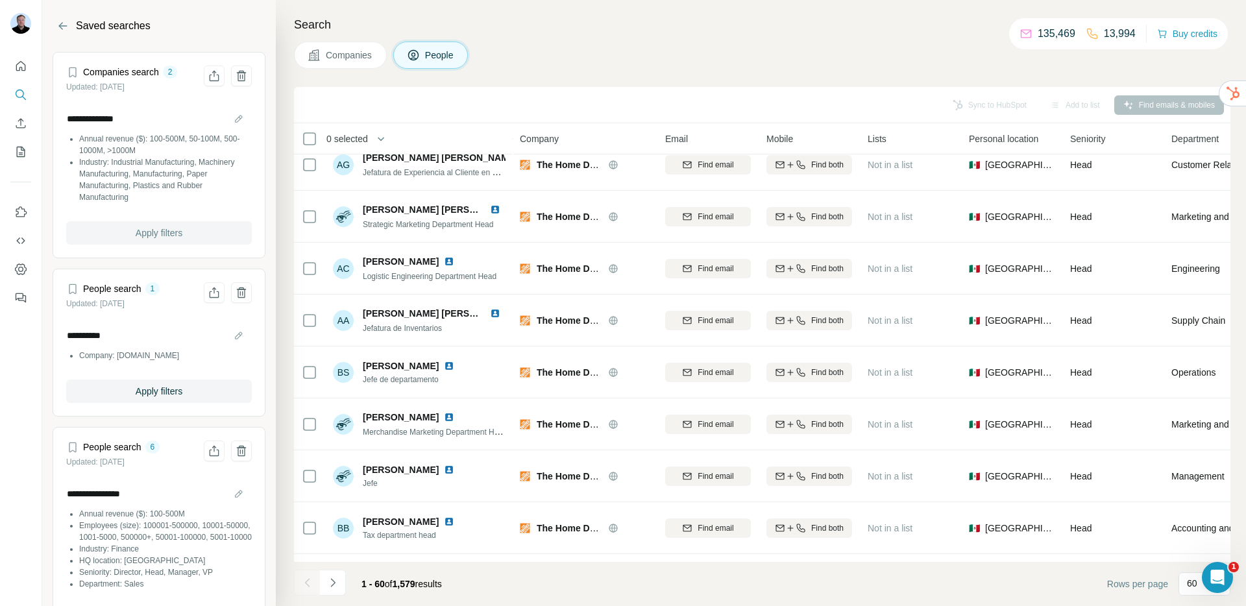
click at [147, 232] on span "Apply filters" at bounding box center [159, 232] width 47 height 13
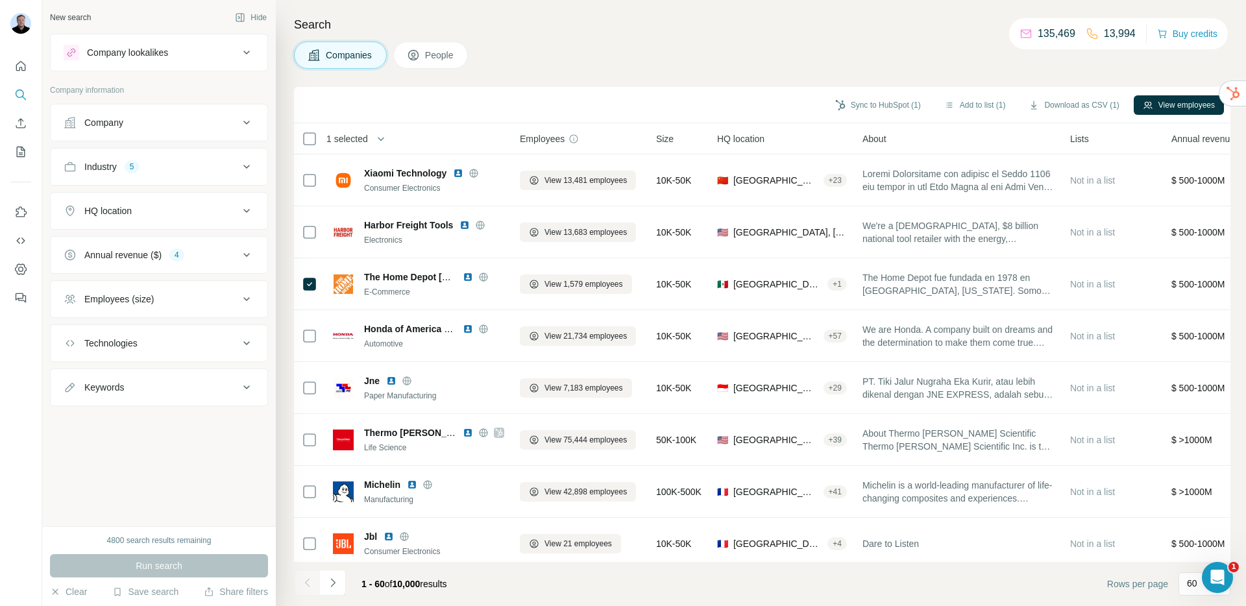
click at [157, 576] on div "Run search" at bounding box center [159, 565] width 218 height 23
click at [156, 576] on div "Run search" at bounding box center [159, 565] width 218 height 23
click at [156, 572] on div "Run search" at bounding box center [159, 565] width 218 height 23
click at [156, 570] on div "Run search" at bounding box center [159, 565] width 218 height 23
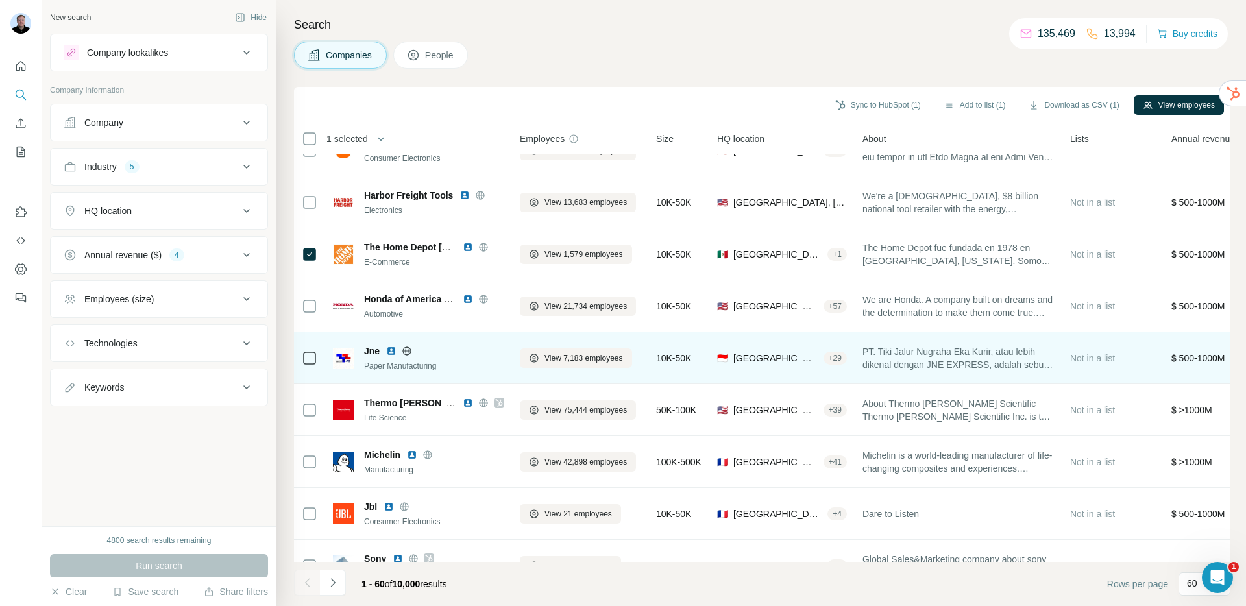
scroll to position [49, 0]
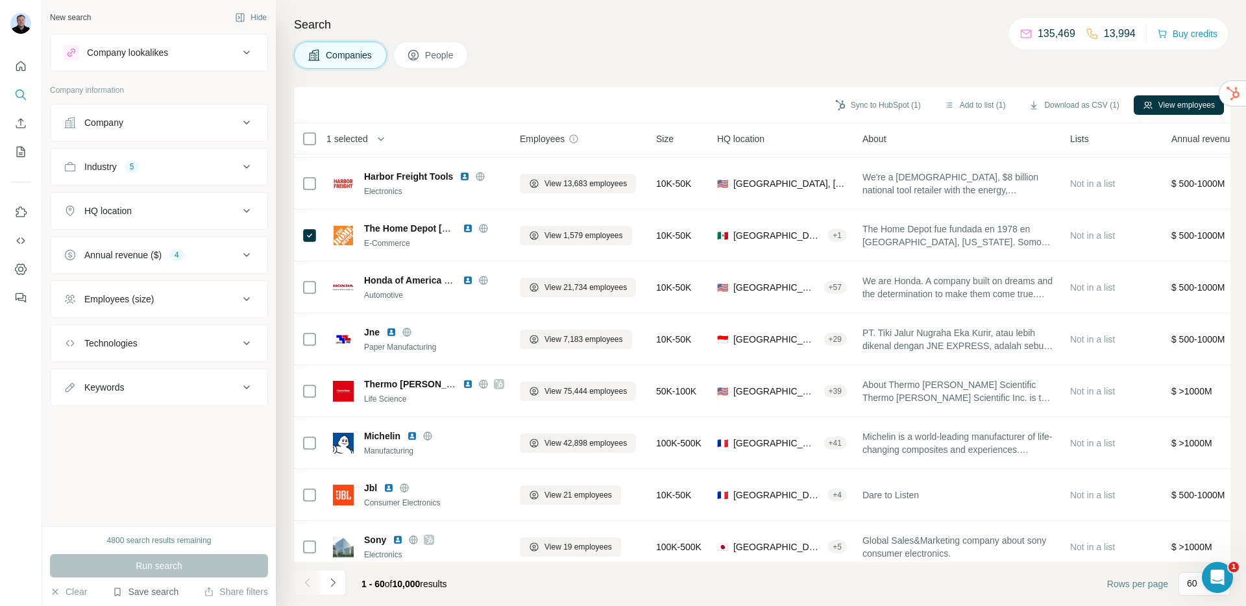
click at [150, 589] on button "Save search" at bounding box center [145, 591] width 66 height 13
click at [171, 570] on div "View my saved searches" at bounding box center [182, 569] width 137 height 26
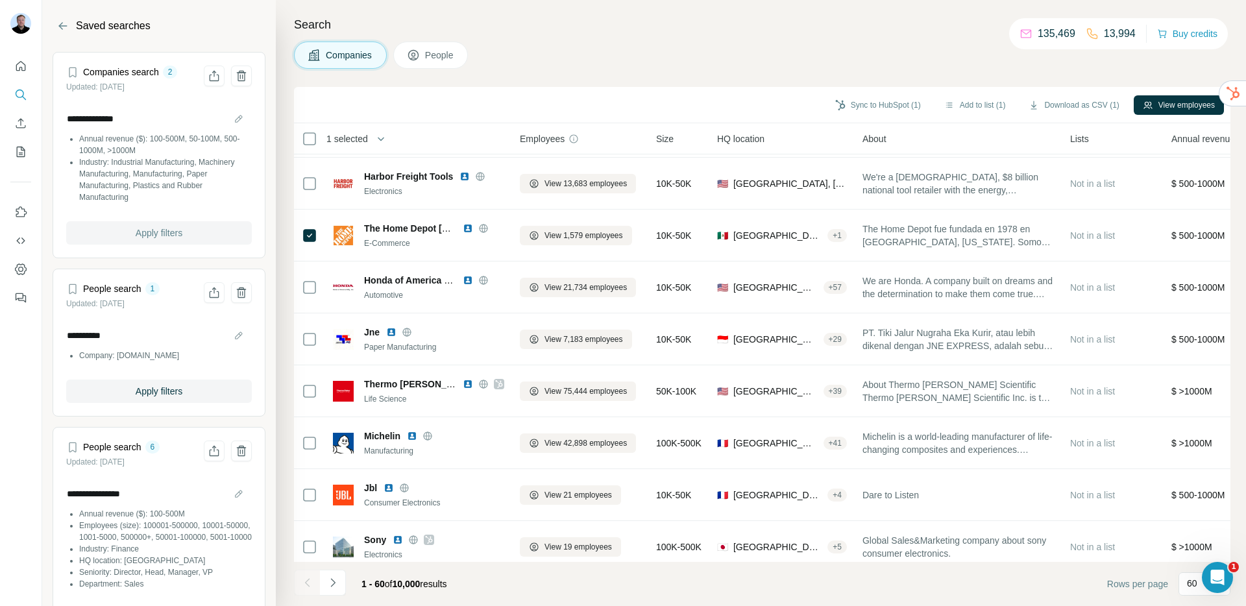
click at [149, 233] on span "Apply filters" at bounding box center [159, 232] width 47 height 13
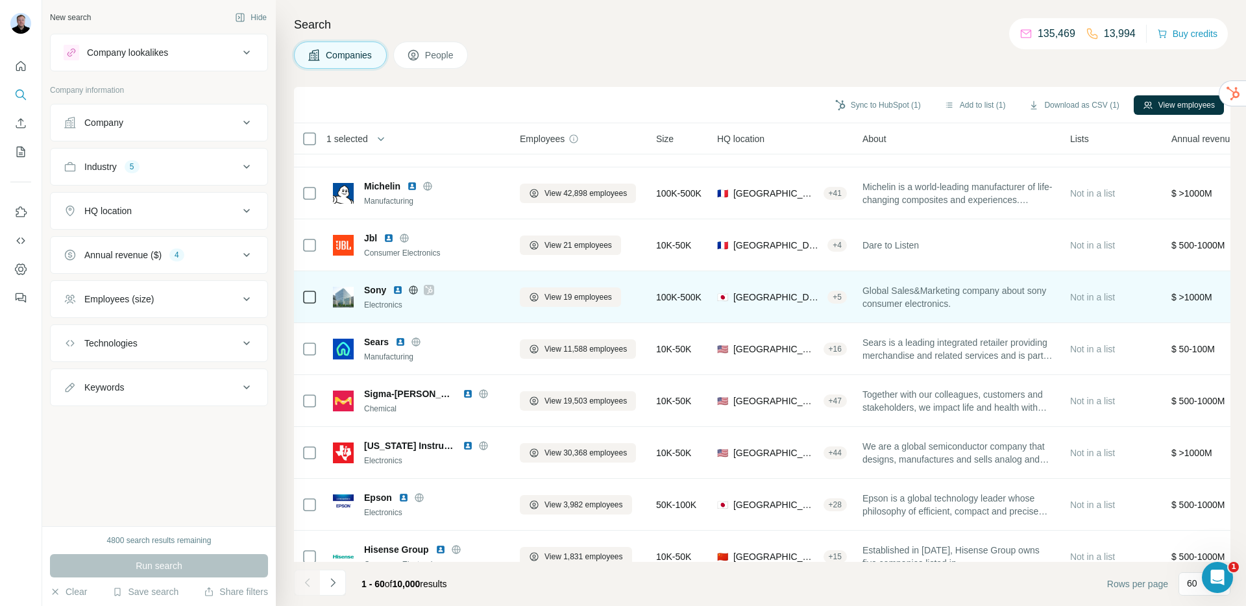
scroll to position [0, 0]
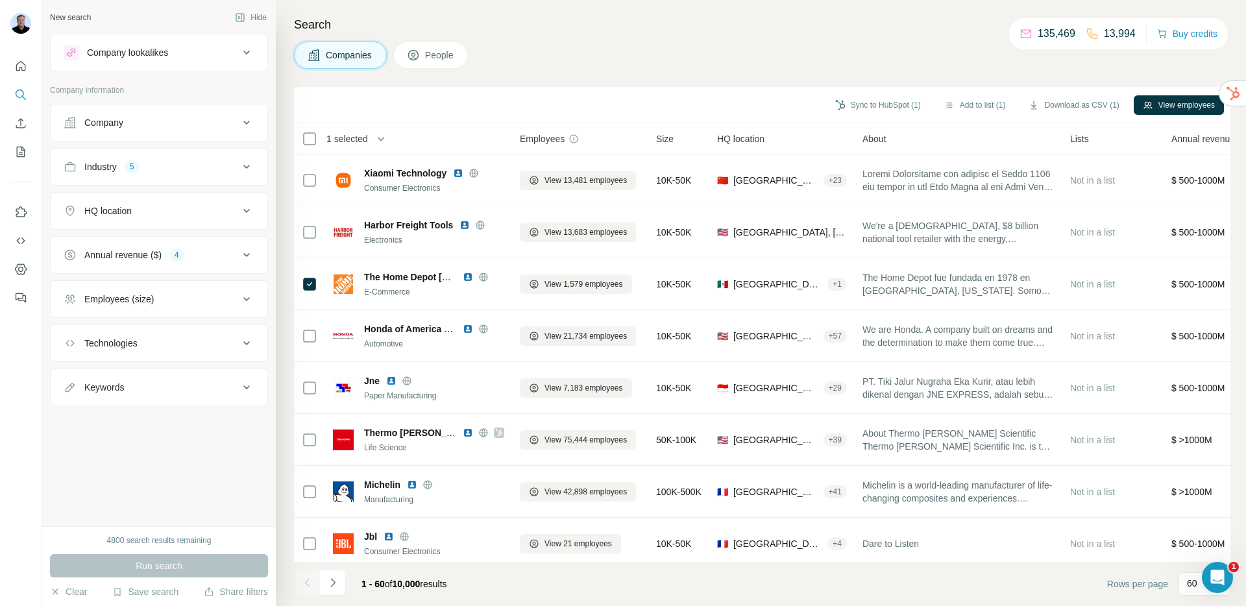
click at [437, 56] on span "People" at bounding box center [440, 55] width 30 height 13
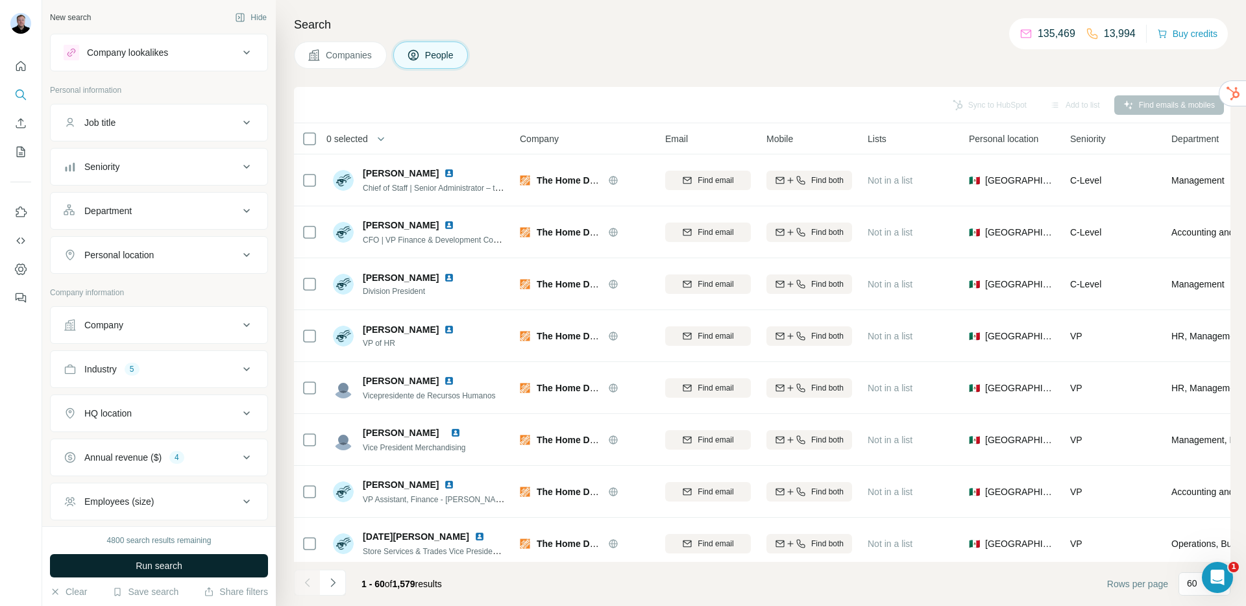
click at [189, 565] on button "Run search" at bounding box center [159, 565] width 218 height 23
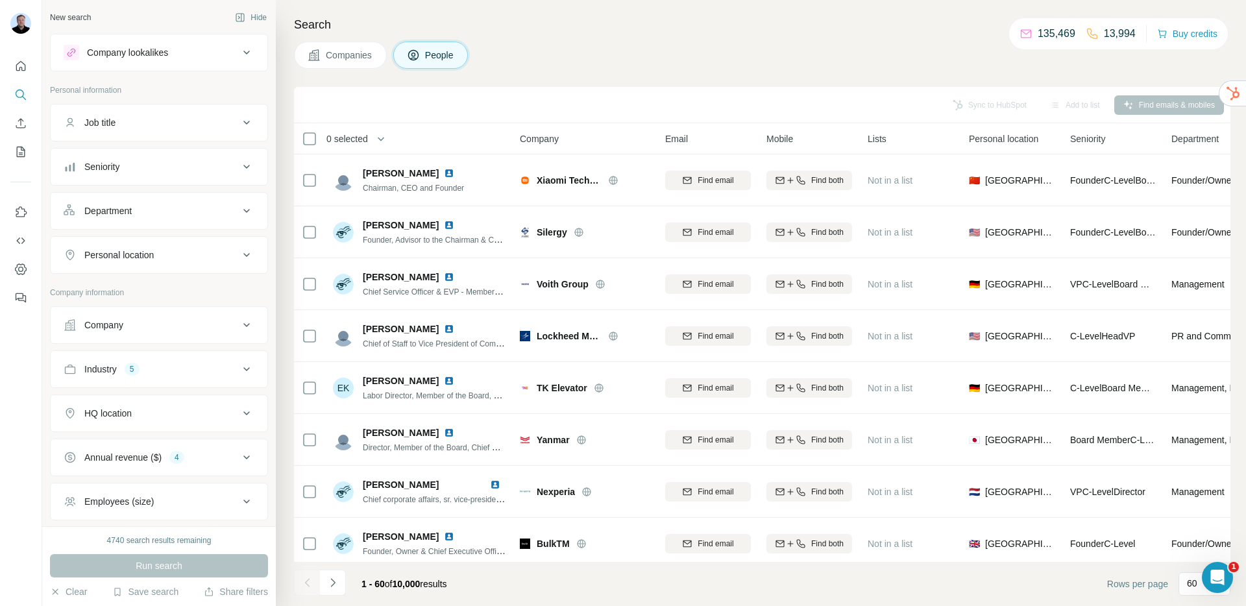
click at [188, 55] on div "Company lookalikes" at bounding box center [151, 53] width 175 height 16
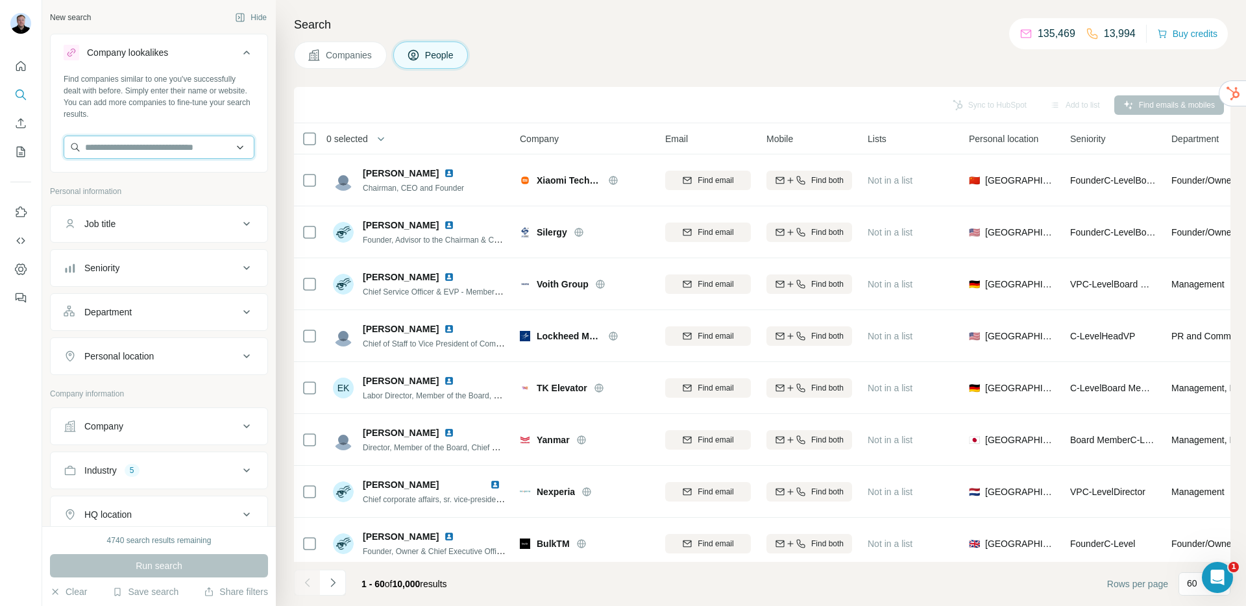
click at [139, 145] on input "text" at bounding box center [159, 147] width 191 height 23
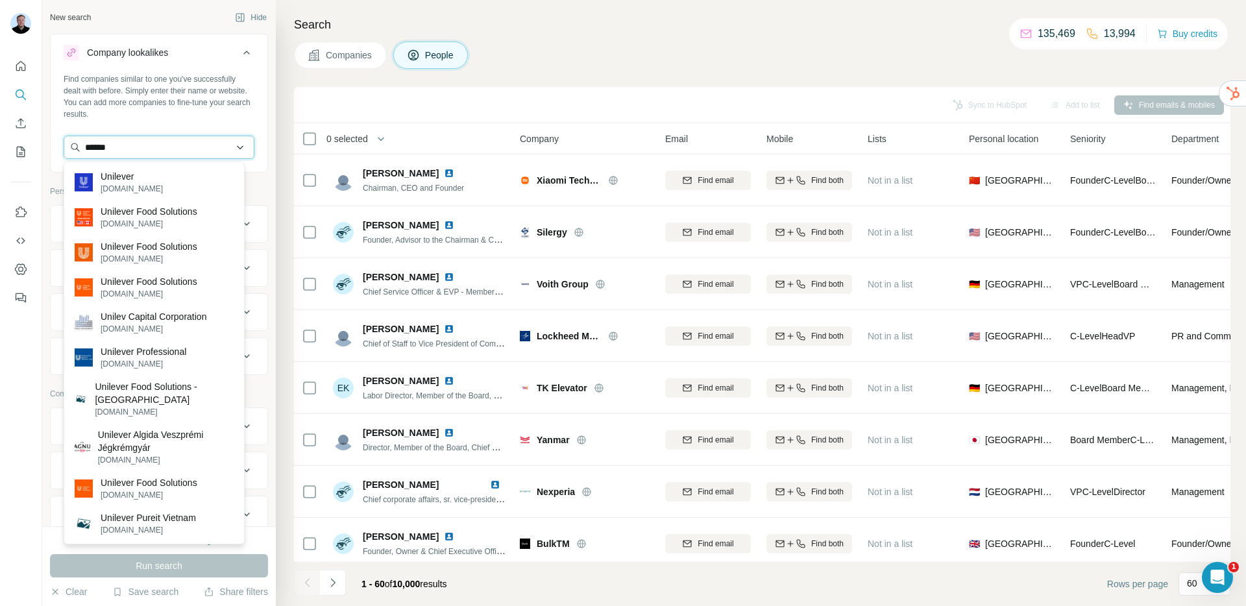
click at [126, 149] on input "******" at bounding box center [159, 147] width 191 height 23
click at [126, 150] on input "******" at bounding box center [159, 147] width 191 height 23
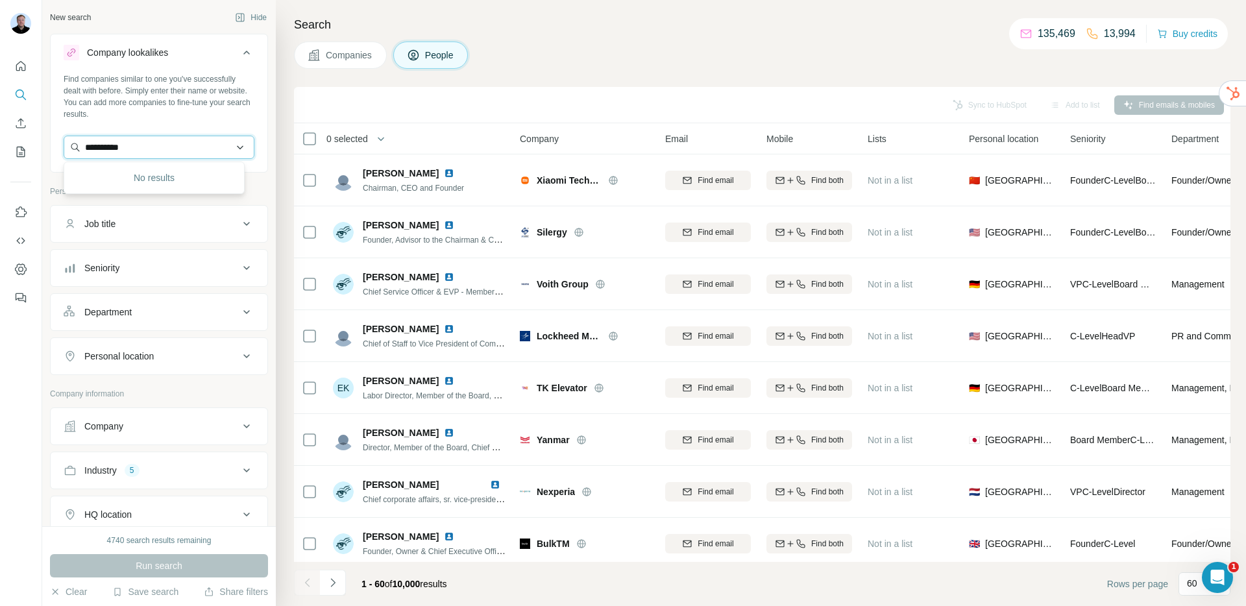
click at [123, 147] on input "**********" at bounding box center [159, 147] width 191 height 23
type input "***"
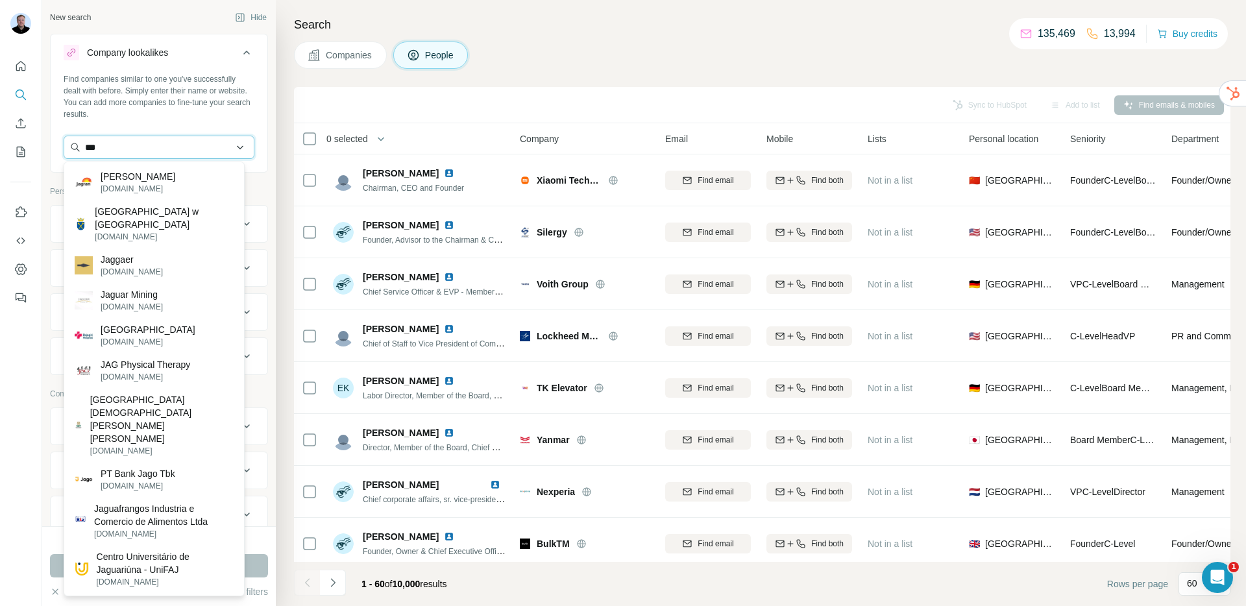
click at [150, 148] on input "***" at bounding box center [159, 147] width 191 height 23
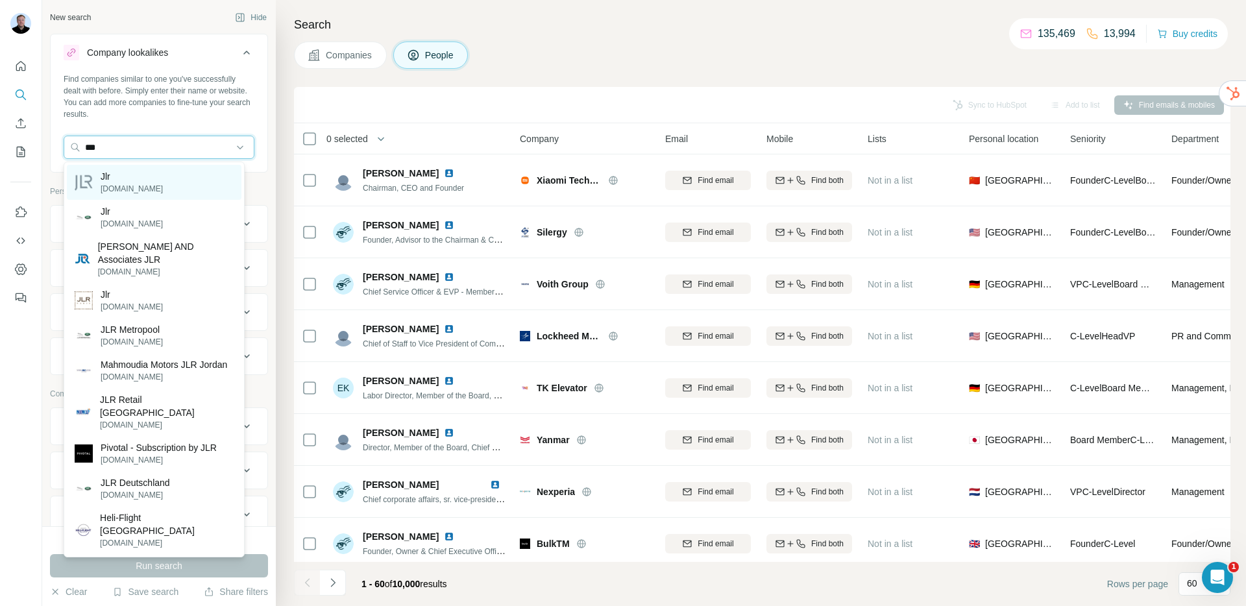
type input "***"
click at [151, 178] on div "Jlr jlr.com" at bounding box center [154, 182] width 175 height 35
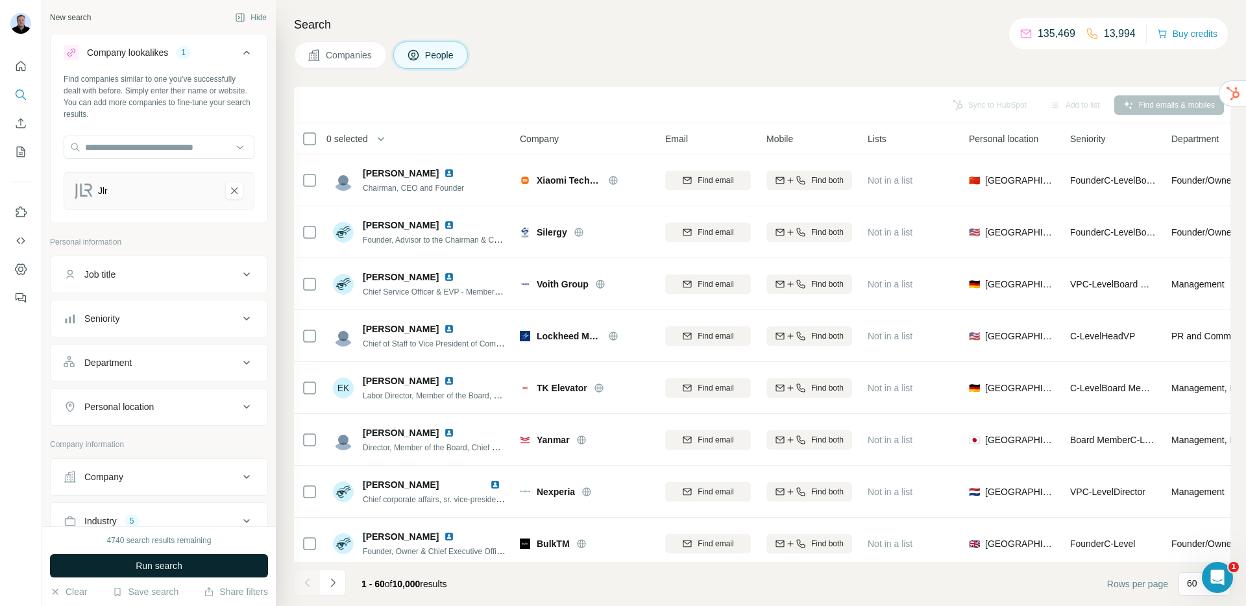
click at [149, 561] on span "Run search" at bounding box center [159, 565] width 47 height 13
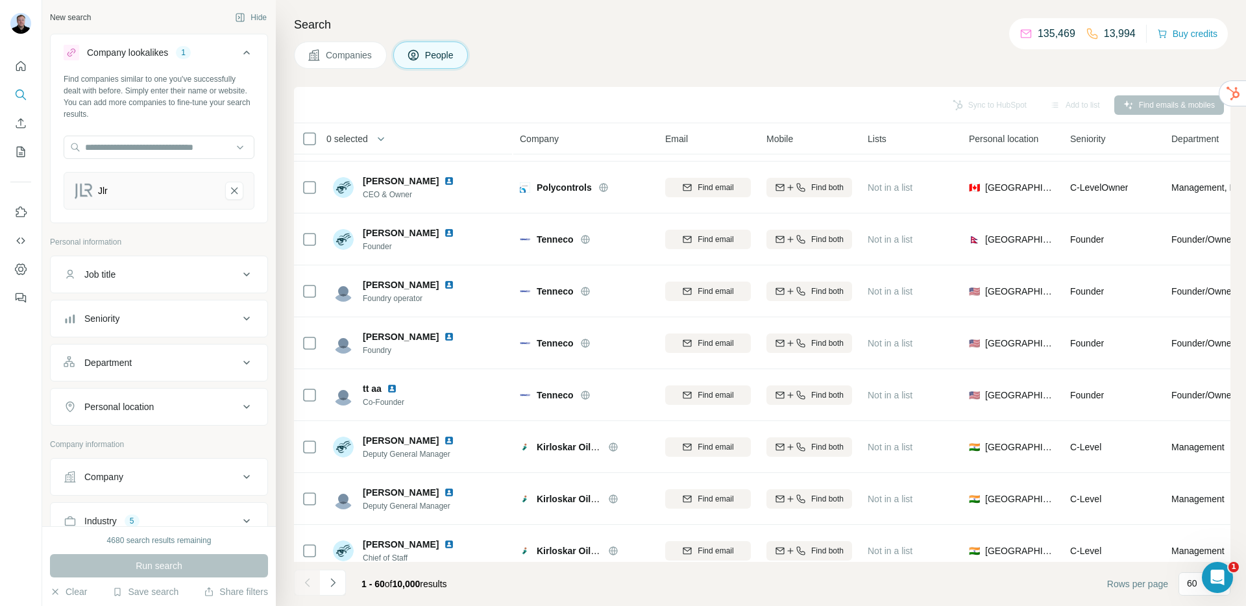
scroll to position [1365, 0]
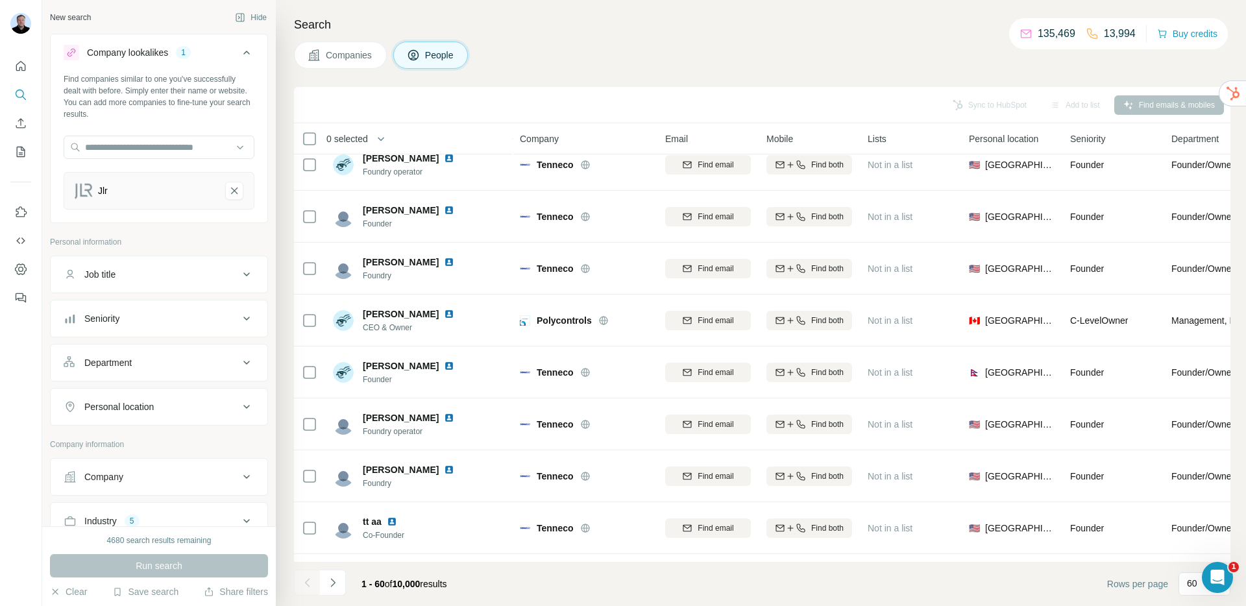
click at [355, 51] on span "Companies" at bounding box center [349, 55] width 47 height 13
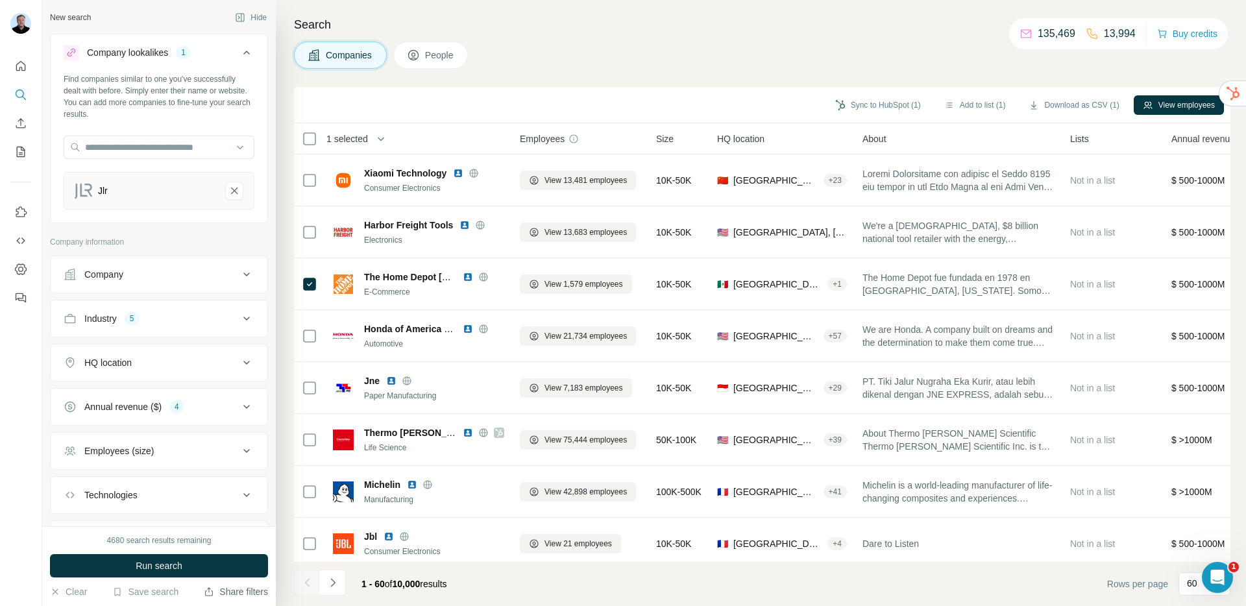
click at [218, 595] on button "Share filters" at bounding box center [236, 591] width 64 height 13
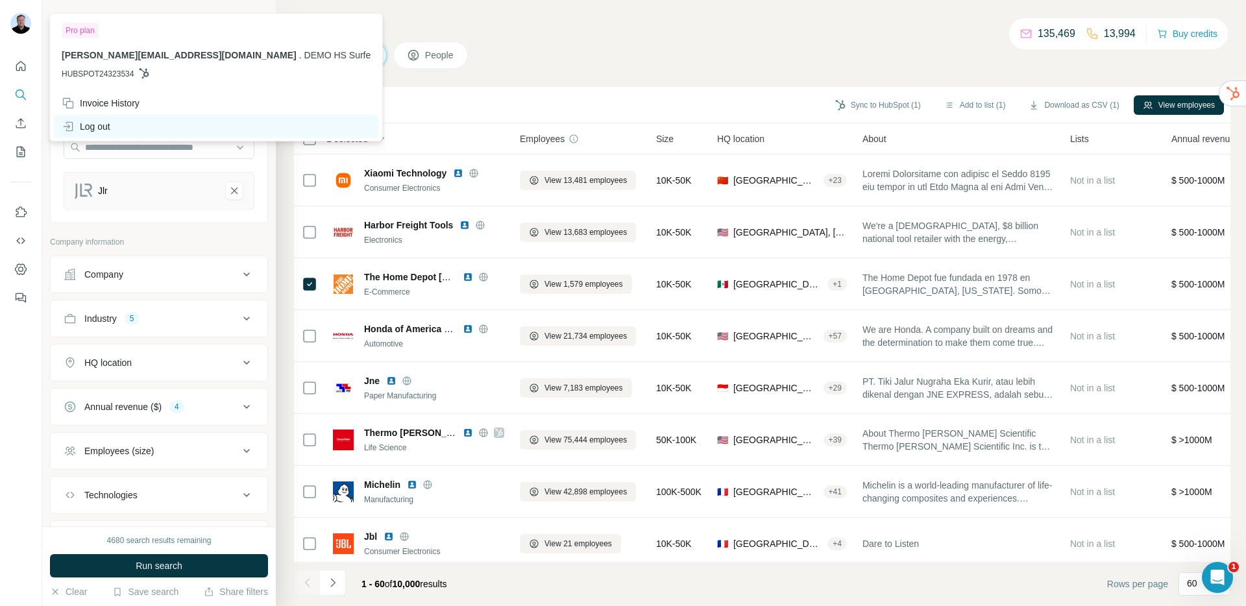
click at [94, 121] on div "Log out" at bounding box center [86, 126] width 49 height 13
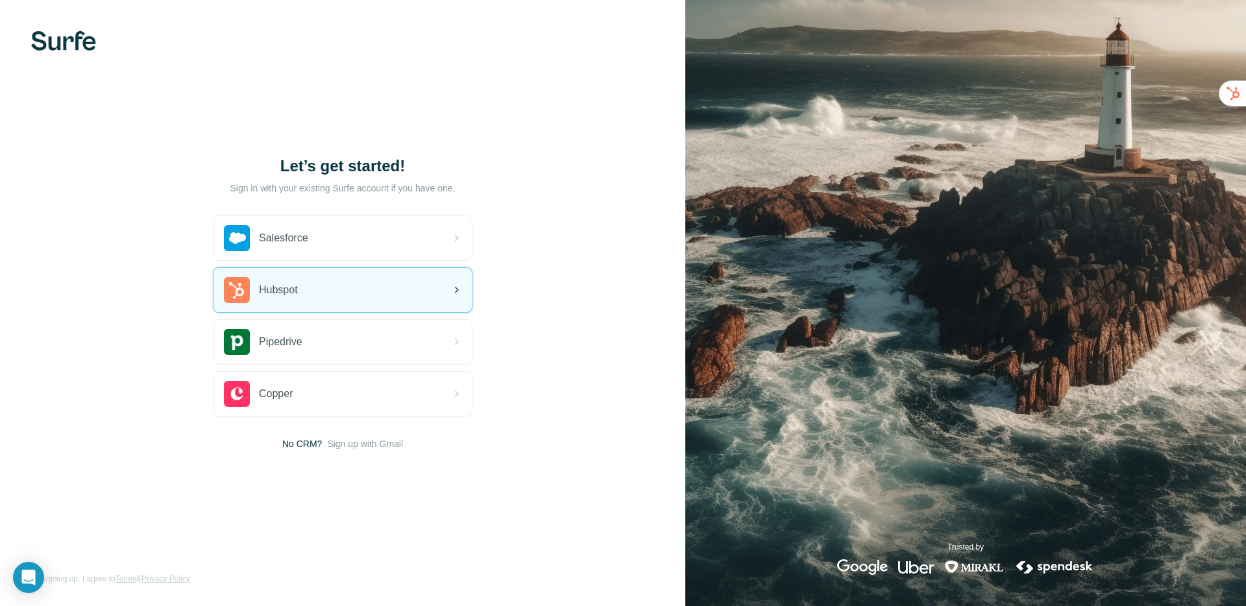
click at [304, 282] on div "Hubspot" at bounding box center [343, 290] width 258 height 44
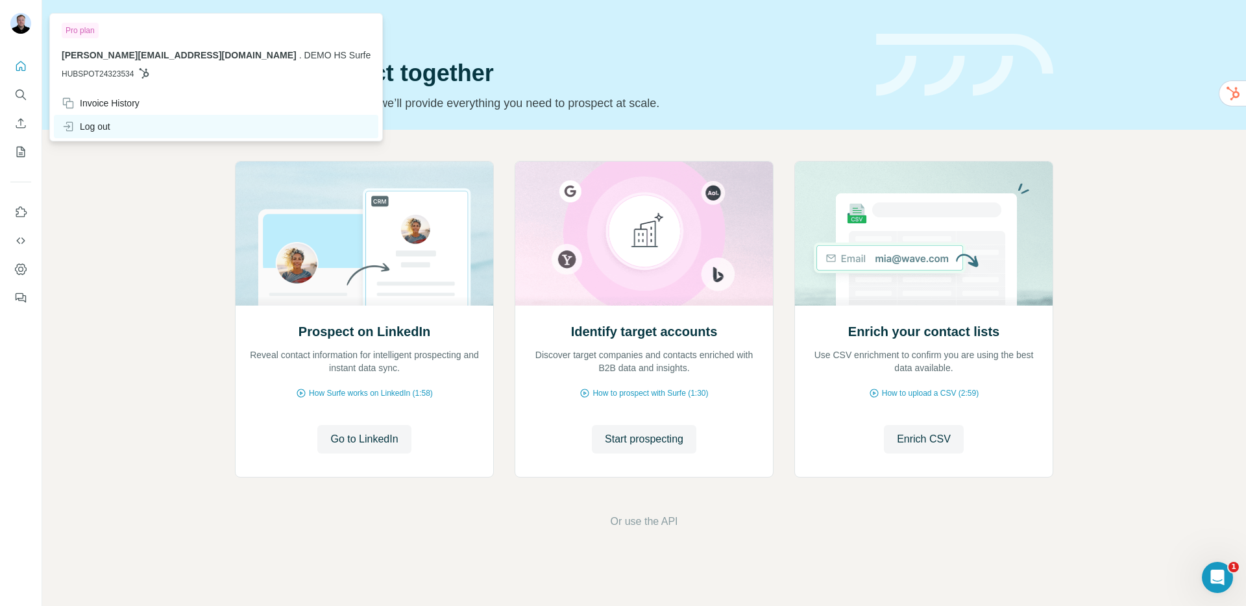
click at [103, 123] on div "Log out" at bounding box center [86, 126] width 49 height 13
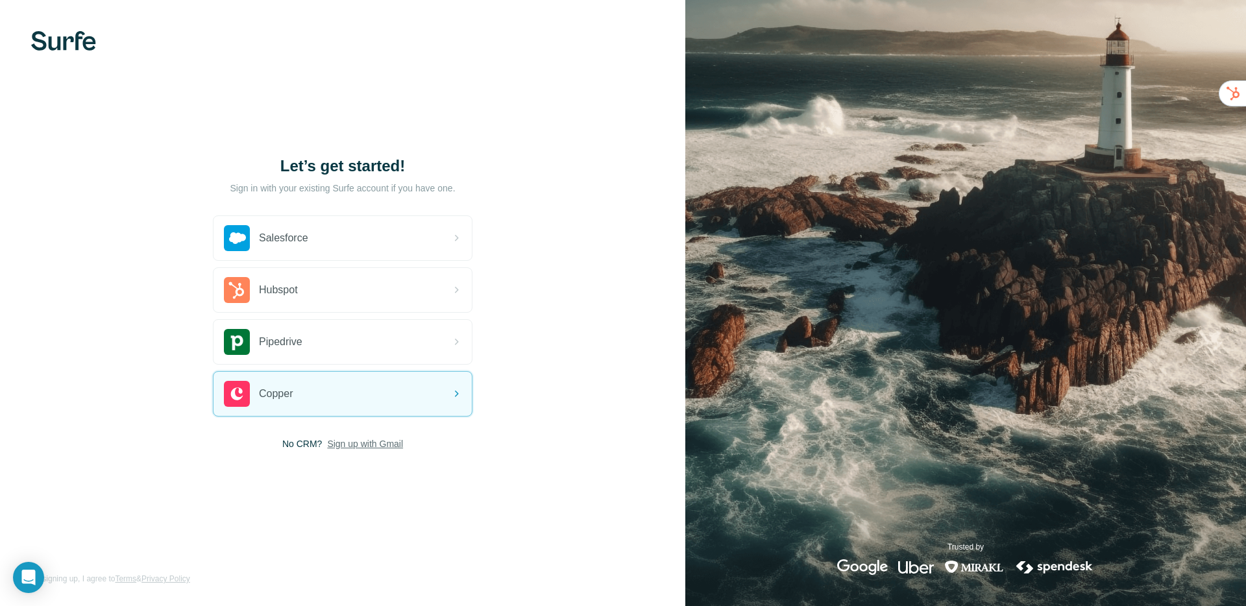
click at [377, 448] on span "Sign up with Gmail" at bounding box center [365, 443] width 76 height 13
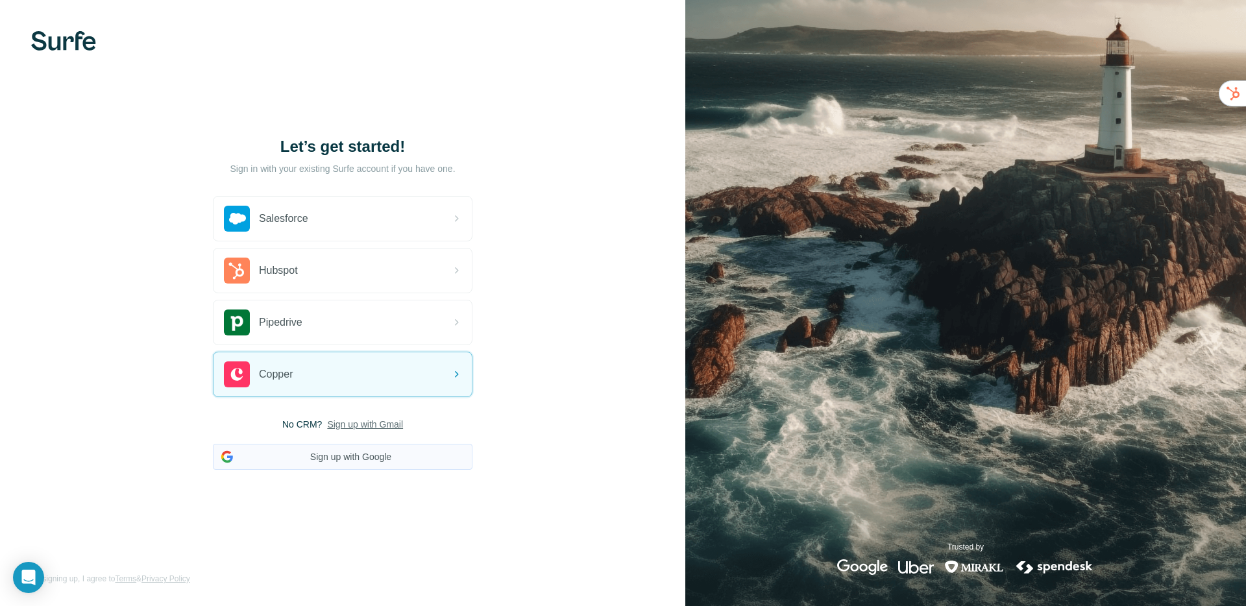
click at [337, 454] on button "Sign up with Google" at bounding box center [343, 457] width 260 height 26
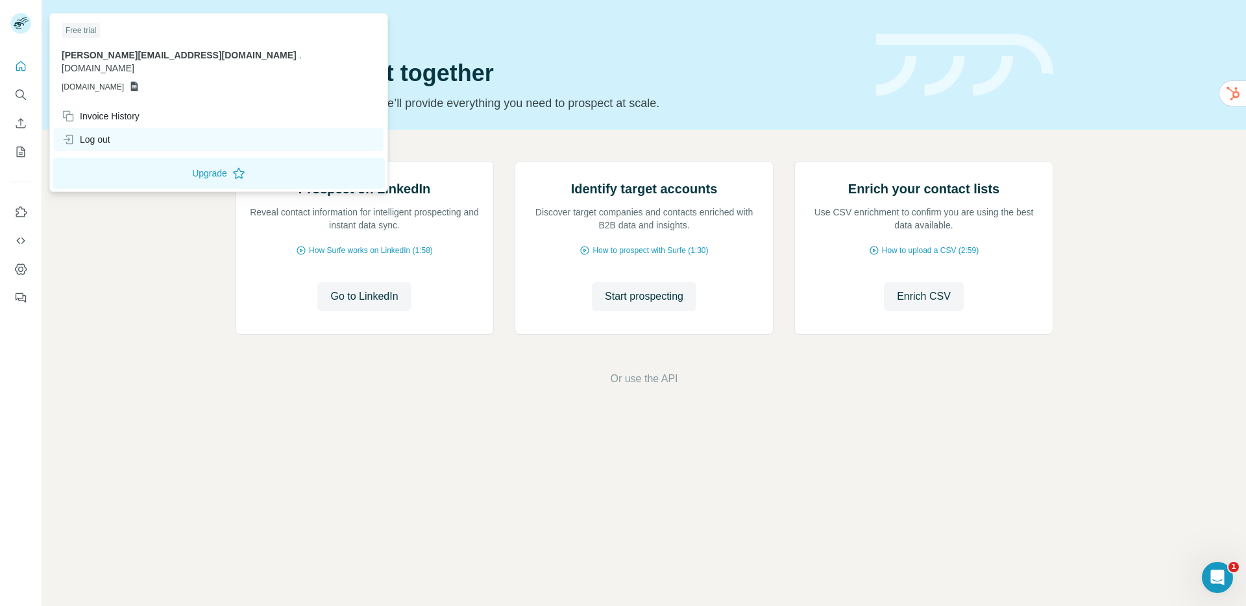
click at [94, 133] on div "Log out" at bounding box center [219, 139] width 330 height 23
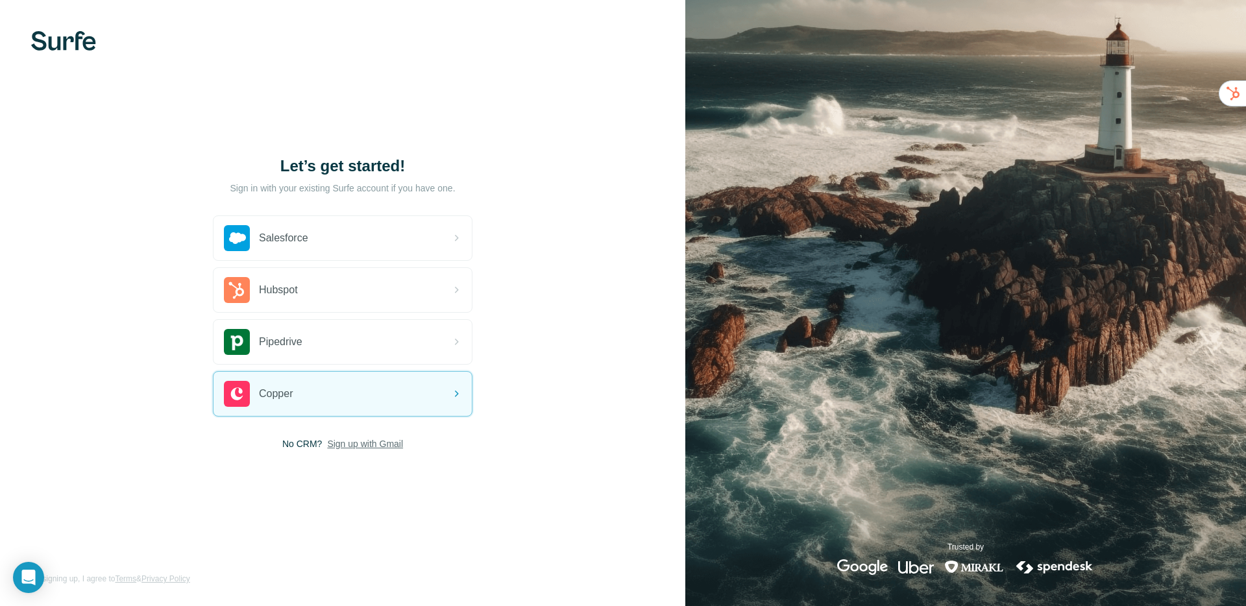
click at [344, 445] on span "Sign up with Gmail" at bounding box center [365, 443] width 76 height 13
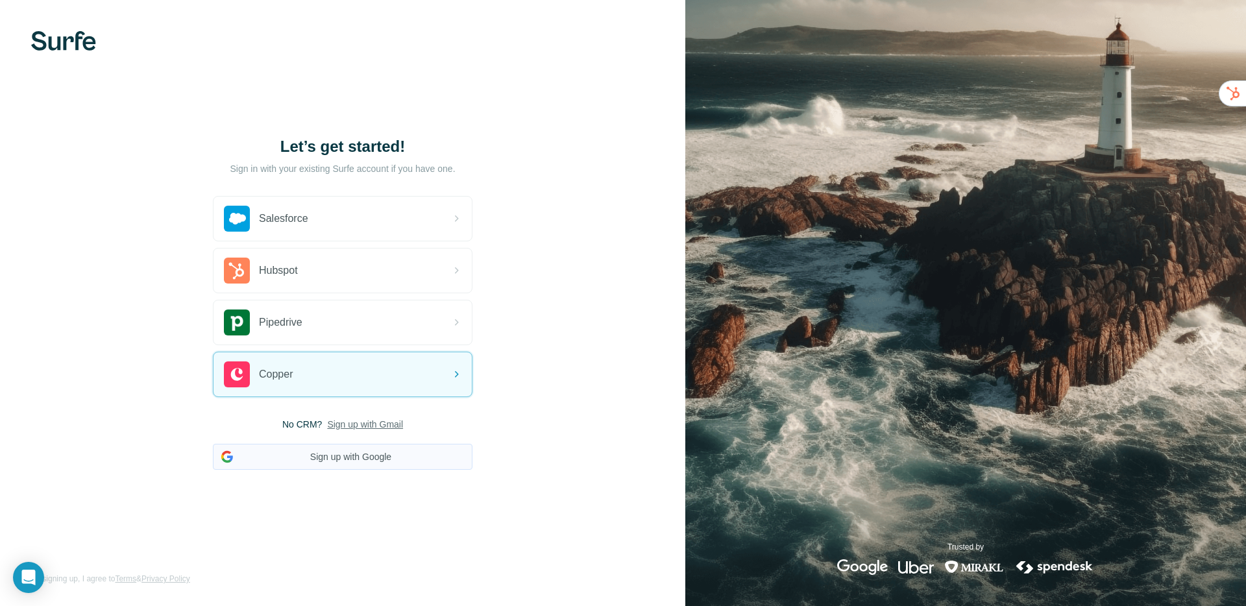
click at [347, 454] on button "Sign up with Google" at bounding box center [343, 457] width 260 height 26
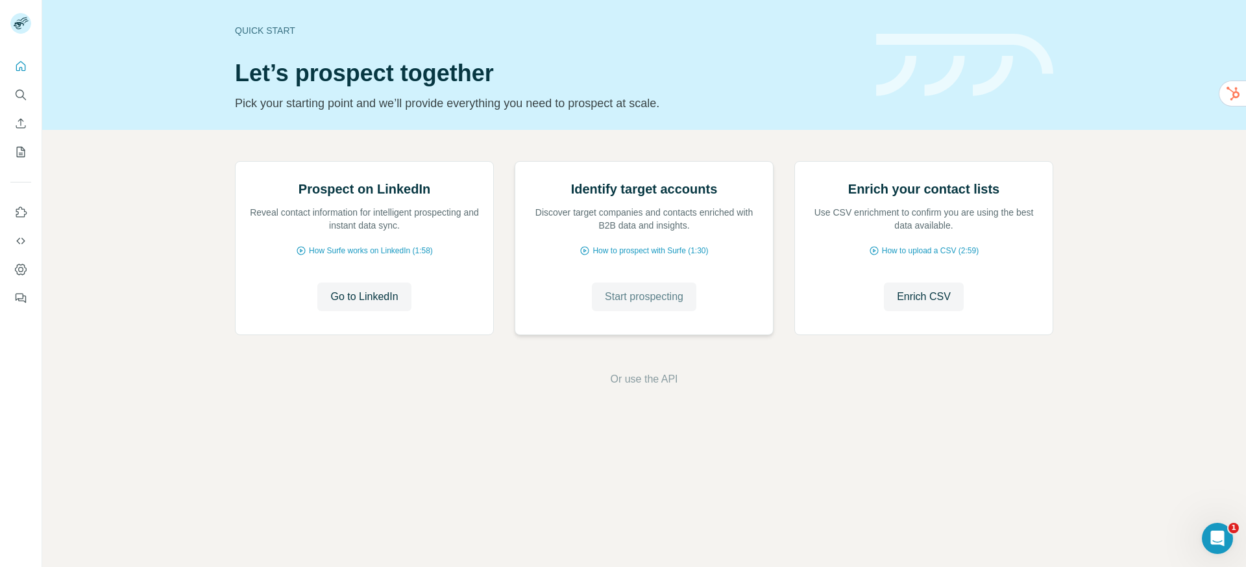
click at [655, 311] on button "Start prospecting" at bounding box center [644, 296] width 104 height 29
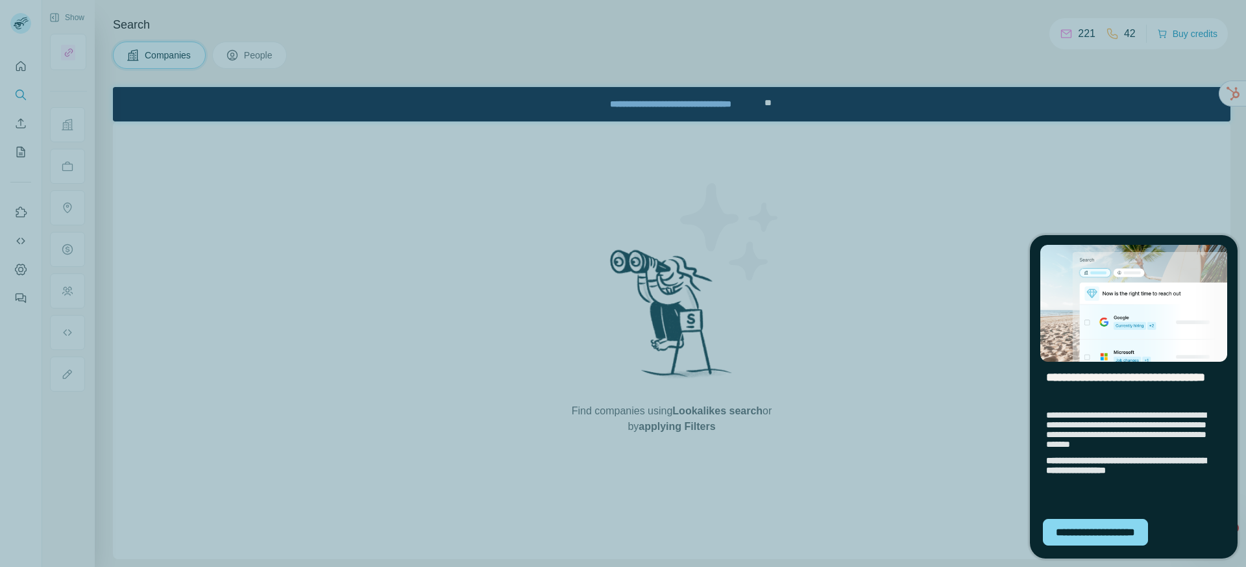
click at [1222, 164] on div "**********" at bounding box center [623, 283] width 1246 height 567
click at [1107, 535] on div "**********" at bounding box center [1095, 532] width 105 height 27
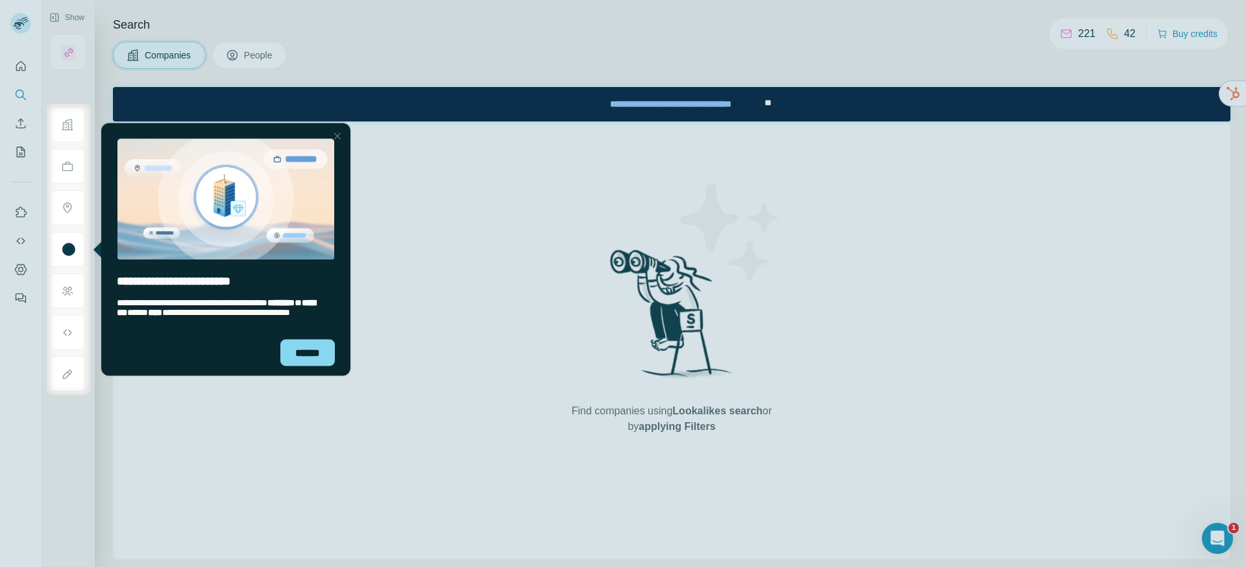
click at [342, 132] on div at bounding box center [338, 136] width 16 height 16
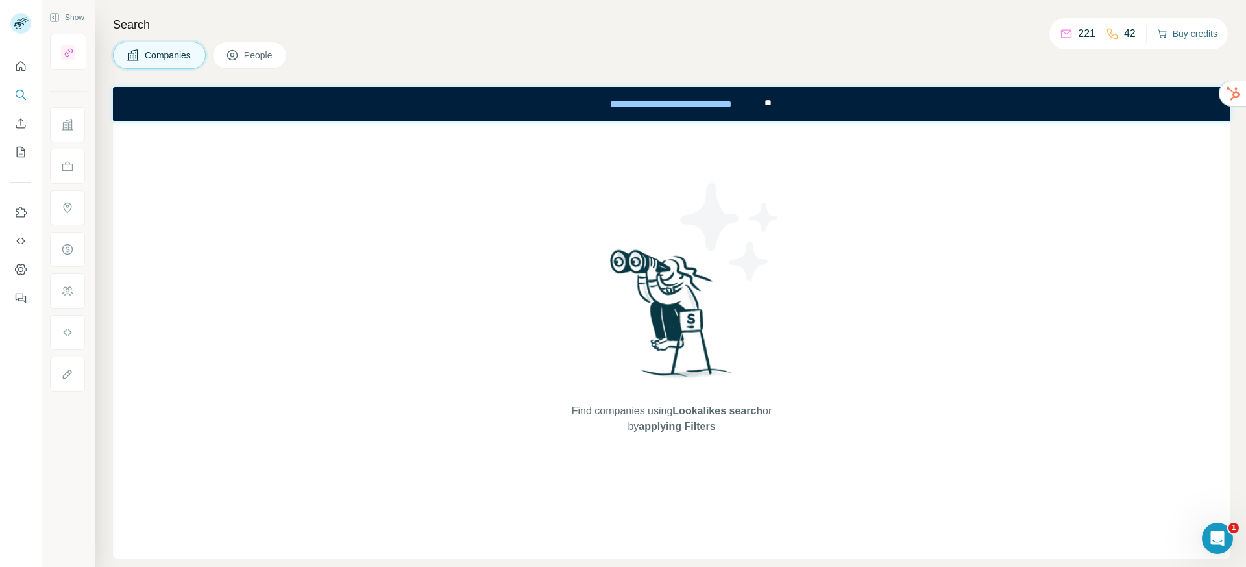
click at [1164, 36] on button "Buy credits" at bounding box center [1187, 34] width 60 height 18
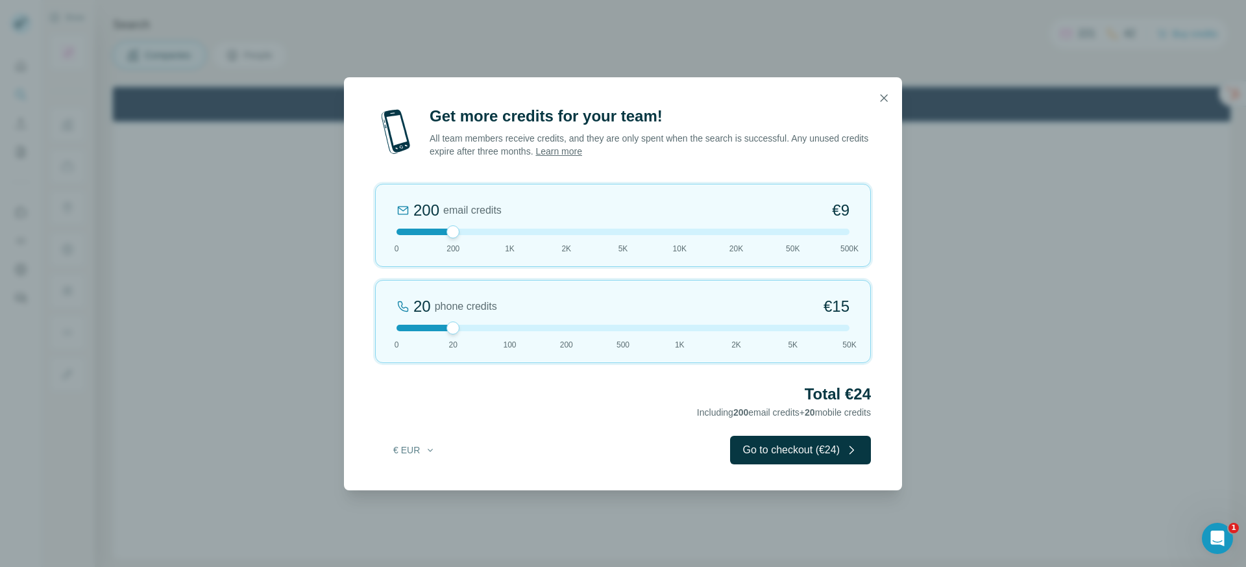
drag, startPoint x: 453, startPoint y: 233, endPoint x: 468, endPoint y: 236, distance: 15.1
click at [468, 236] on div "200 email credits €9 0 200 1K 2K 5K 10K 20K 50K 500K" at bounding box center [623, 225] width 496 height 83
drag, startPoint x: 456, startPoint y: 234, endPoint x: 499, endPoint y: 241, distance: 44.1
click at [498, 241] on div "1K email credits €42 0 200 1K 2K 5K 10K 20K 50K 500K" at bounding box center [623, 225] width 496 height 83
drag, startPoint x: 449, startPoint y: 330, endPoint x: 618, endPoint y: 339, distance: 169.6
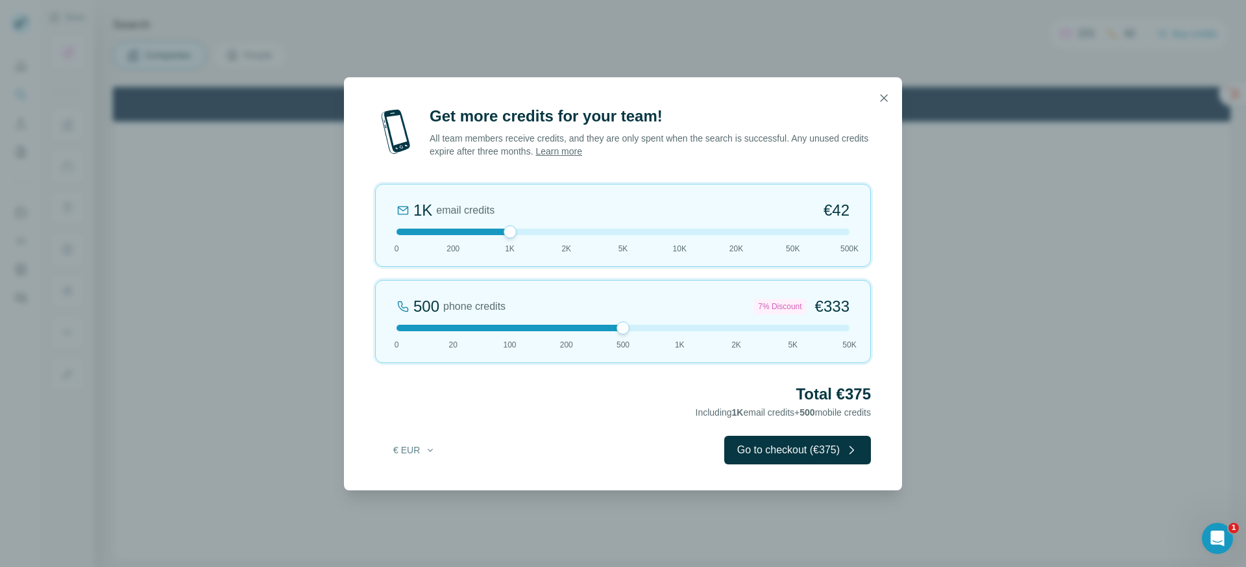
click at [618, 339] on div "500 phone credits 7% Discount €333 0 20 100 200 500 1K 2K 5K 50K" at bounding box center [623, 321] width 496 height 83
click at [884, 101] on icon "button" at bounding box center [883, 98] width 13 height 13
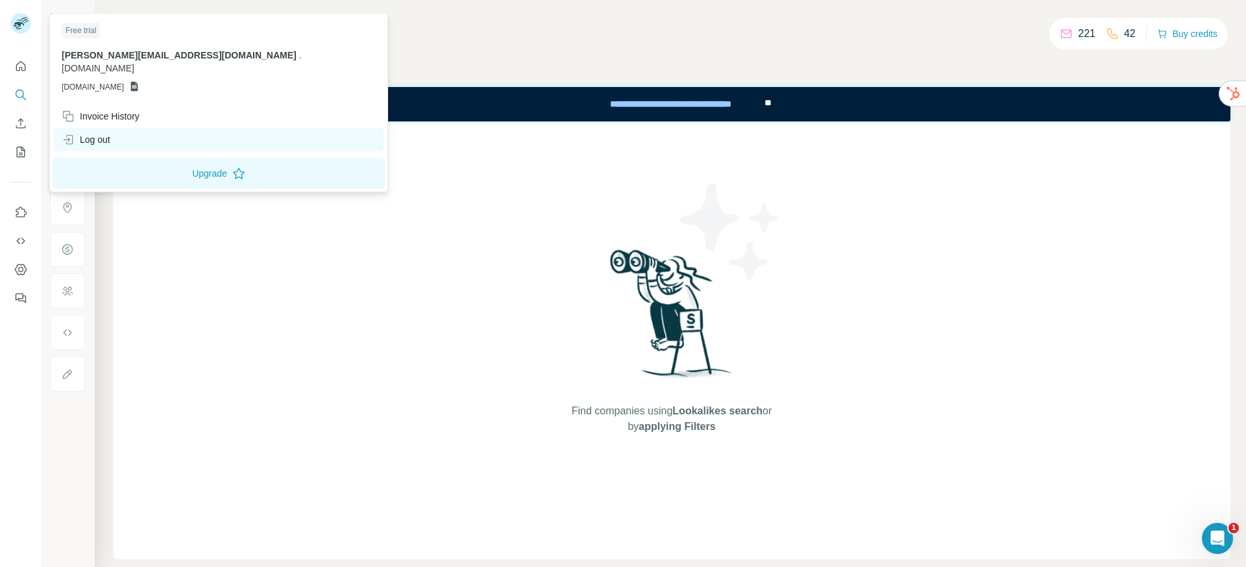
click at [103, 135] on div "Log out" at bounding box center [219, 139] width 330 height 23
